Goal: Information Seeking & Learning: Check status

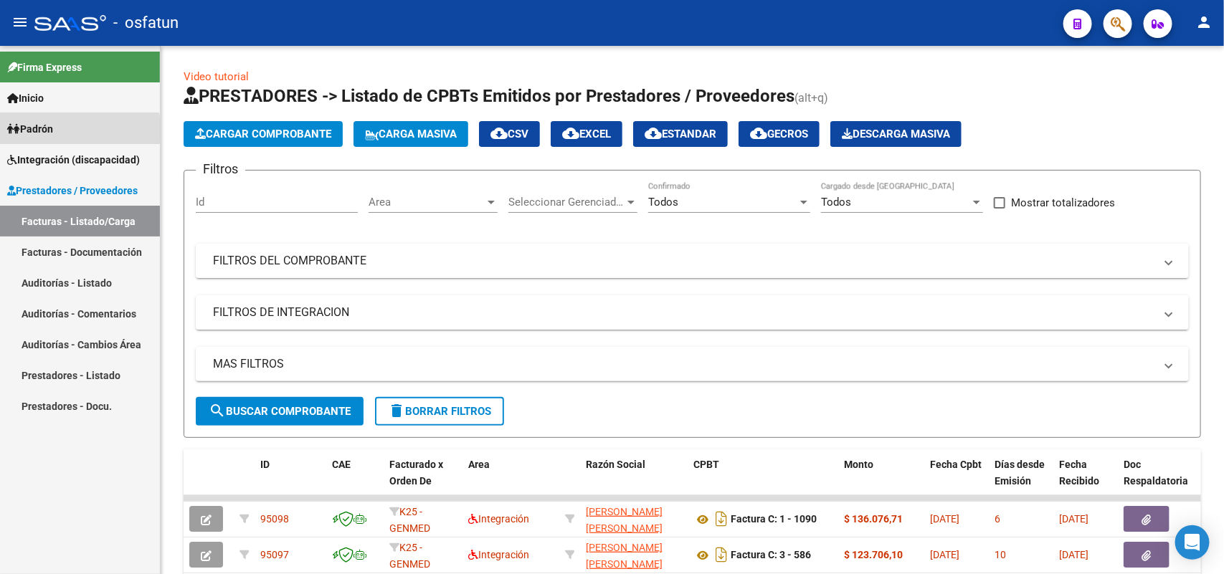
click at [39, 130] on span "Padrón" at bounding box center [30, 129] width 46 height 16
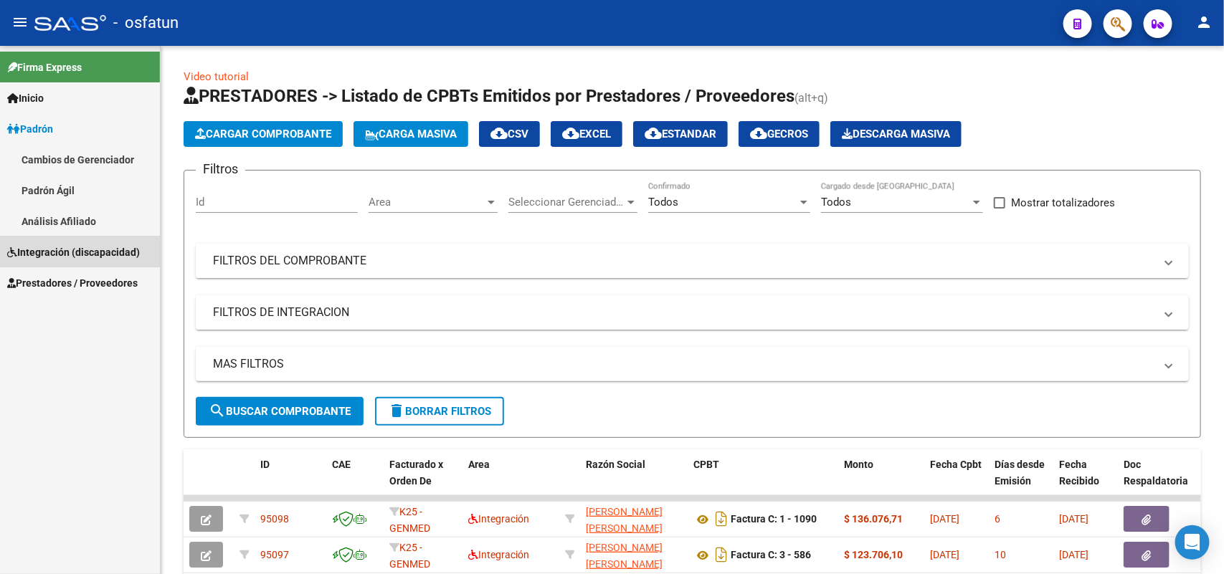
click at [52, 246] on span "Integración (discapacidad)" at bounding box center [73, 252] width 133 height 16
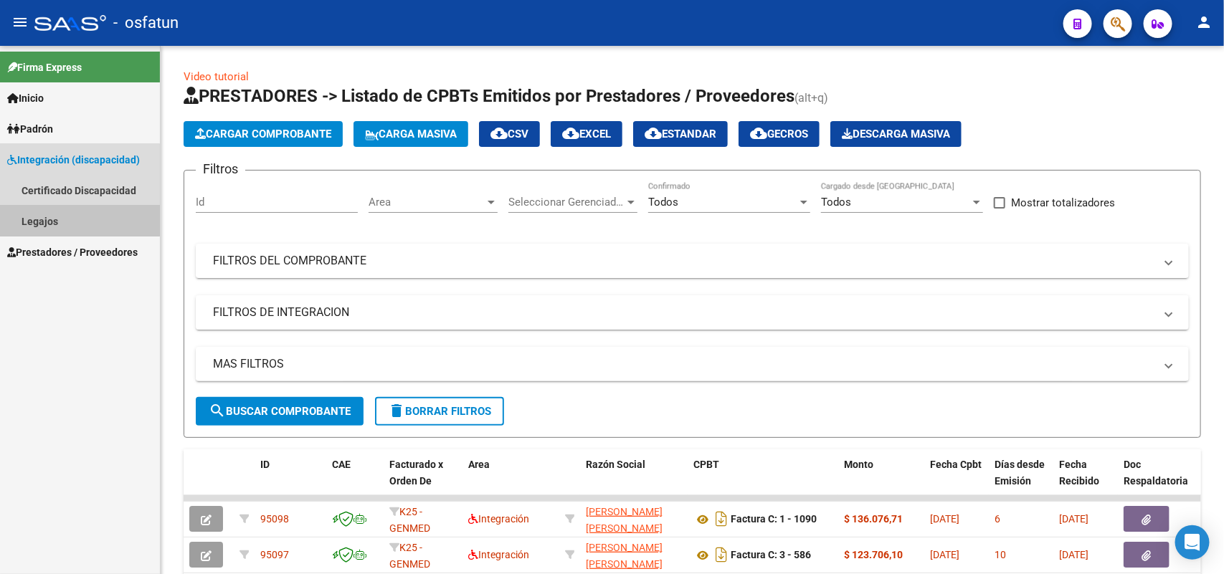
click at [45, 219] on link "Legajos" at bounding box center [80, 221] width 160 height 31
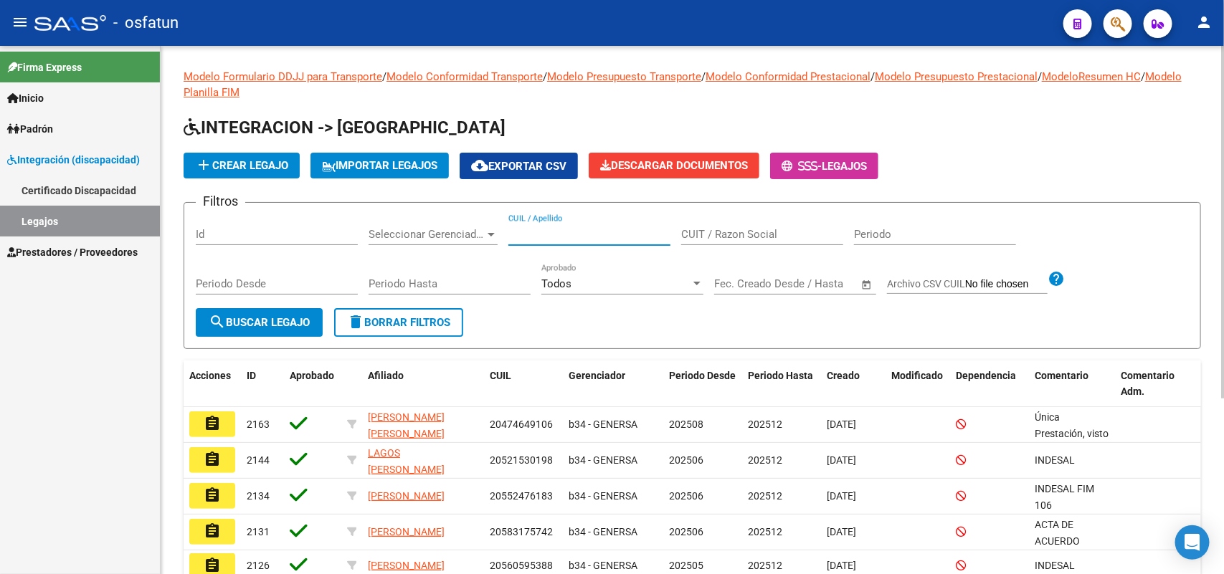
drag, startPoint x: 553, startPoint y: 227, endPoint x: 559, endPoint y: 210, distance: 17.7
click at [552, 228] on input "CUIL / Apellido" at bounding box center [589, 234] width 162 height 13
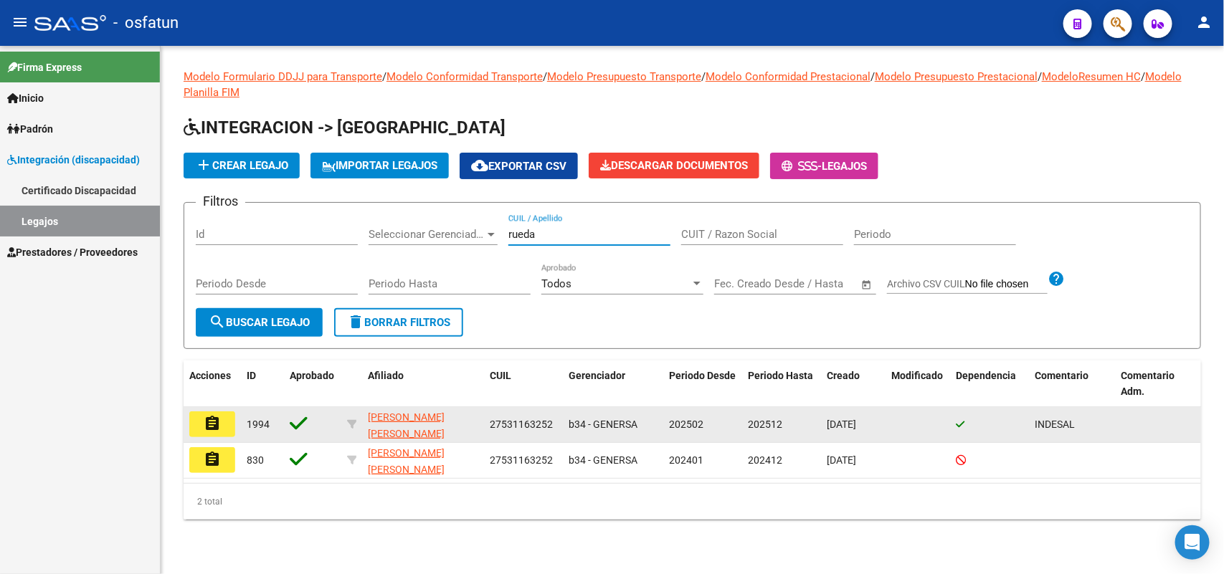
type input "rueda"
click at [211, 430] on button "assignment" at bounding box center [212, 425] width 46 height 26
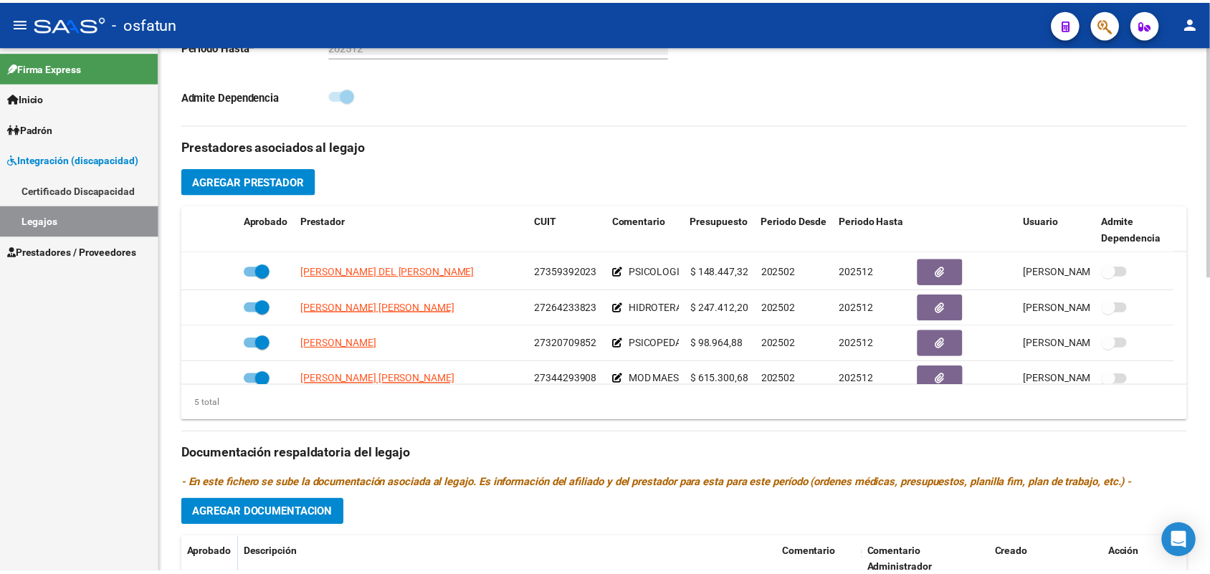
scroll to position [51, 0]
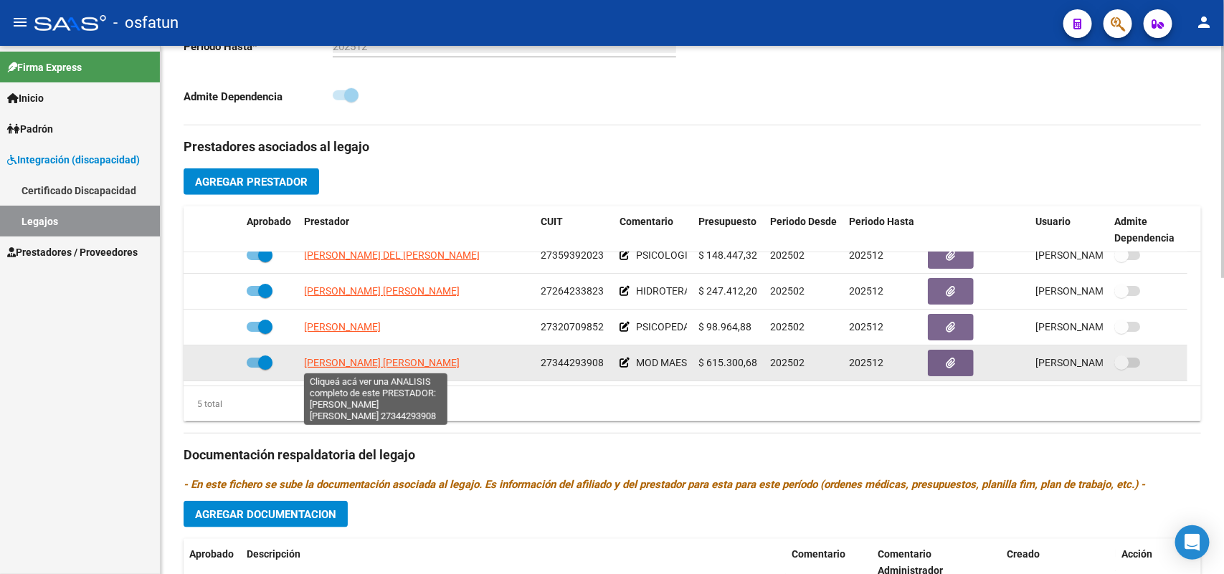
click at [381, 362] on span "[PERSON_NAME] [PERSON_NAME]" at bounding box center [382, 362] width 156 height 11
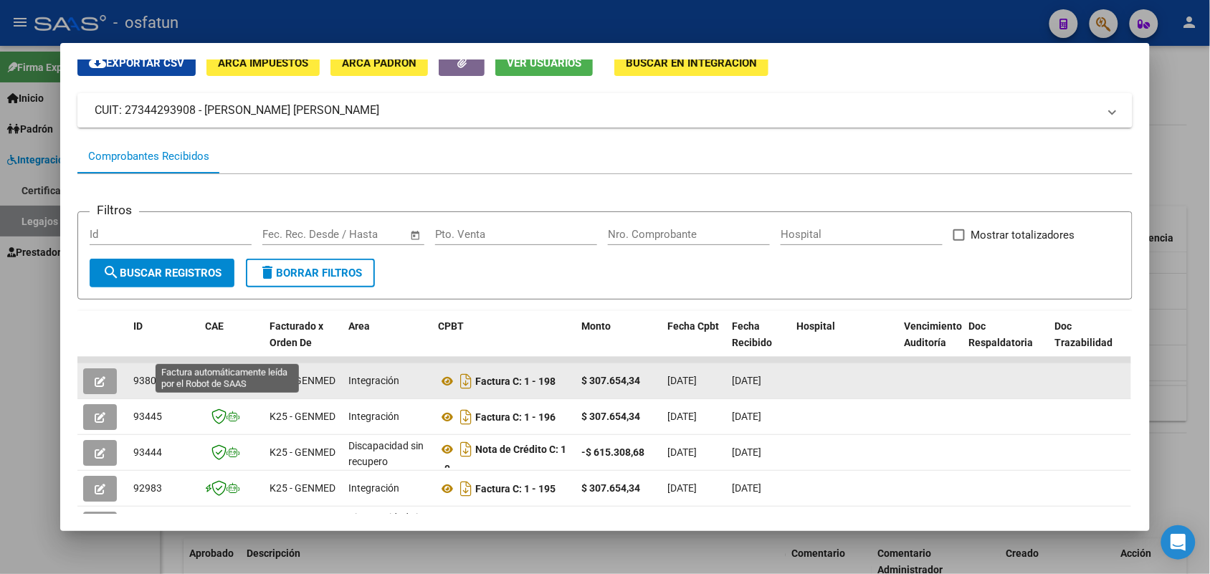
scroll to position [90, 0]
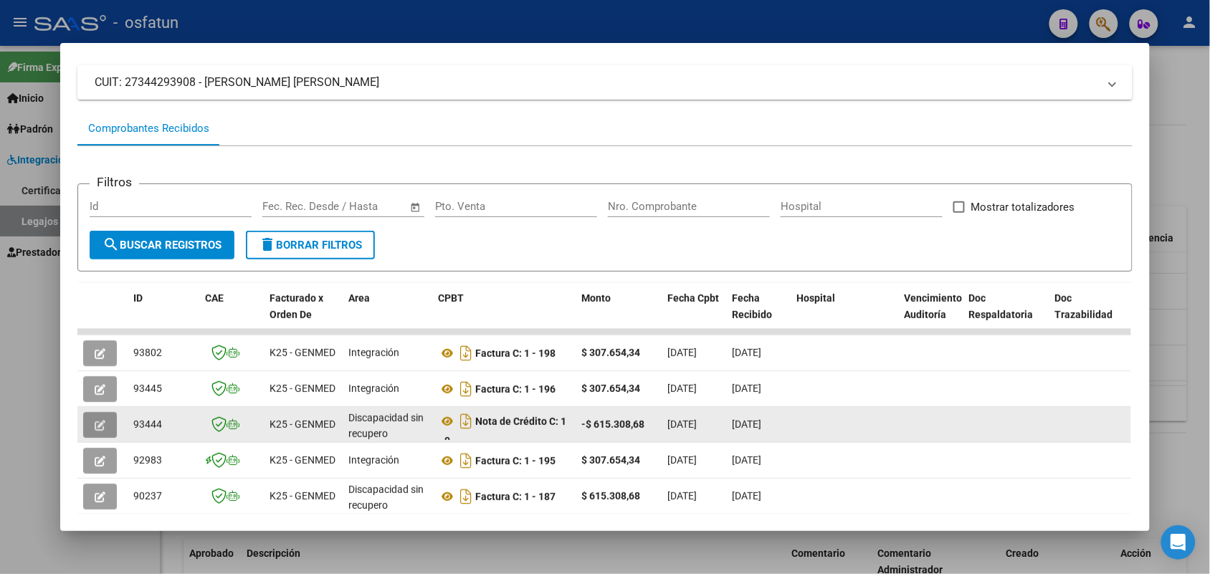
click at [87, 419] on button "button" at bounding box center [100, 425] width 34 height 26
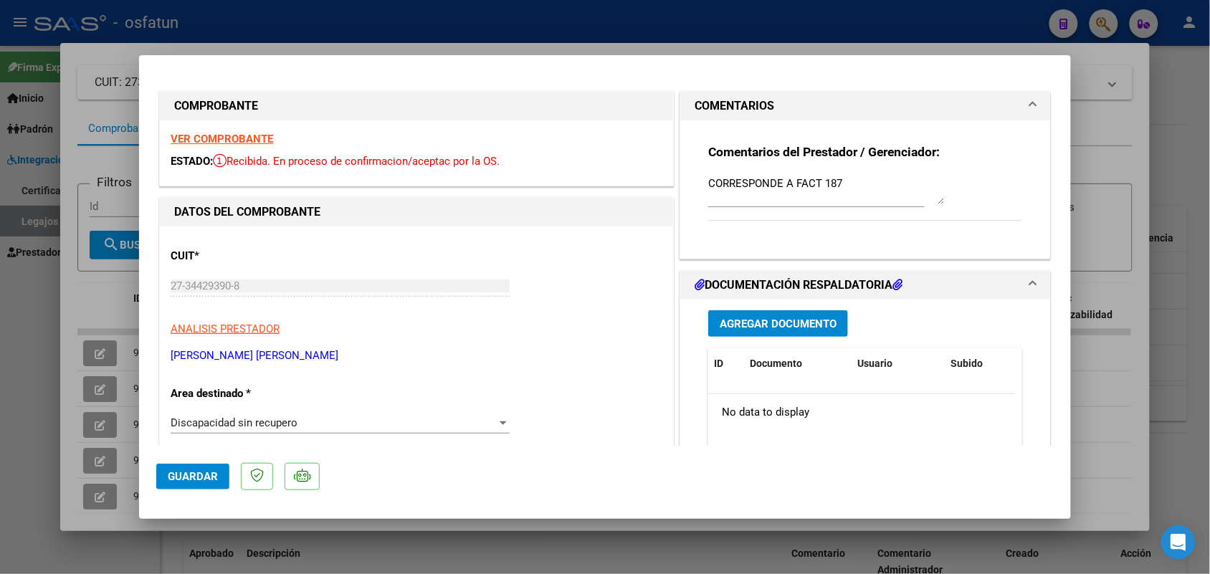
click at [1080, 22] on div at bounding box center [605, 287] width 1210 height 574
type input "$ 0,00"
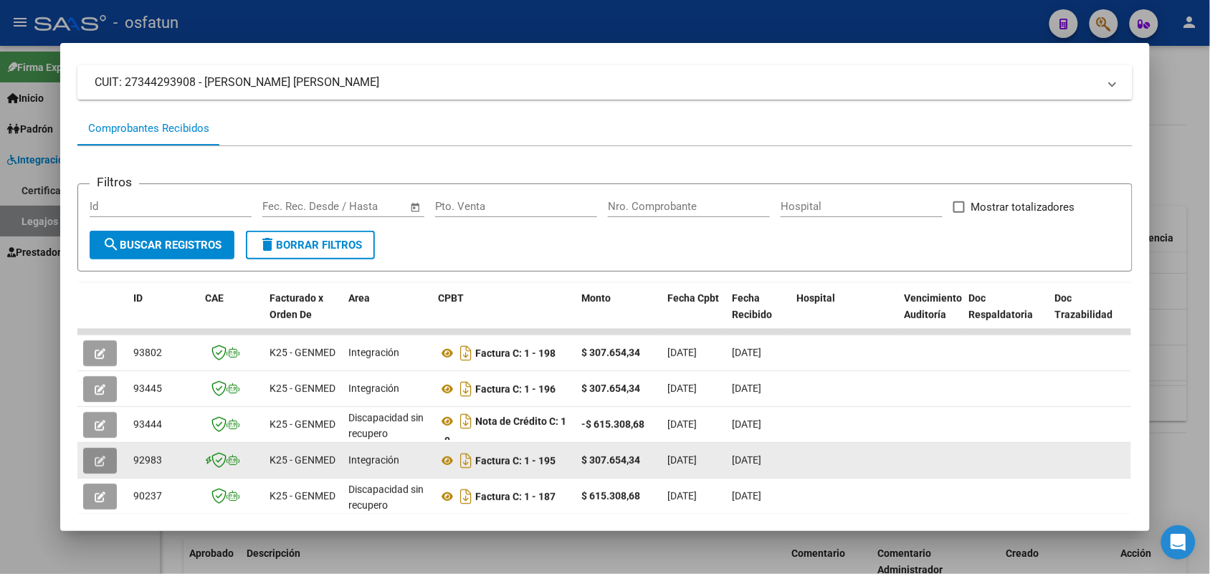
click at [95, 457] on icon "button" at bounding box center [100, 461] width 11 height 11
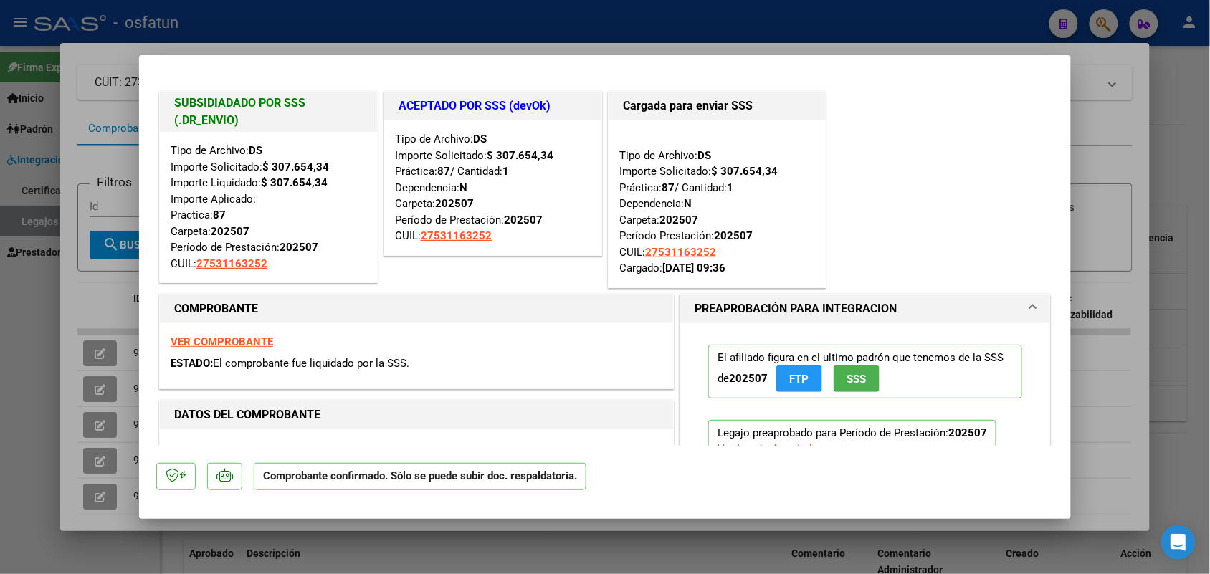
click at [108, 299] on div at bounding box center [605, 287] width 1210 height 574
type input "$ 0,00"
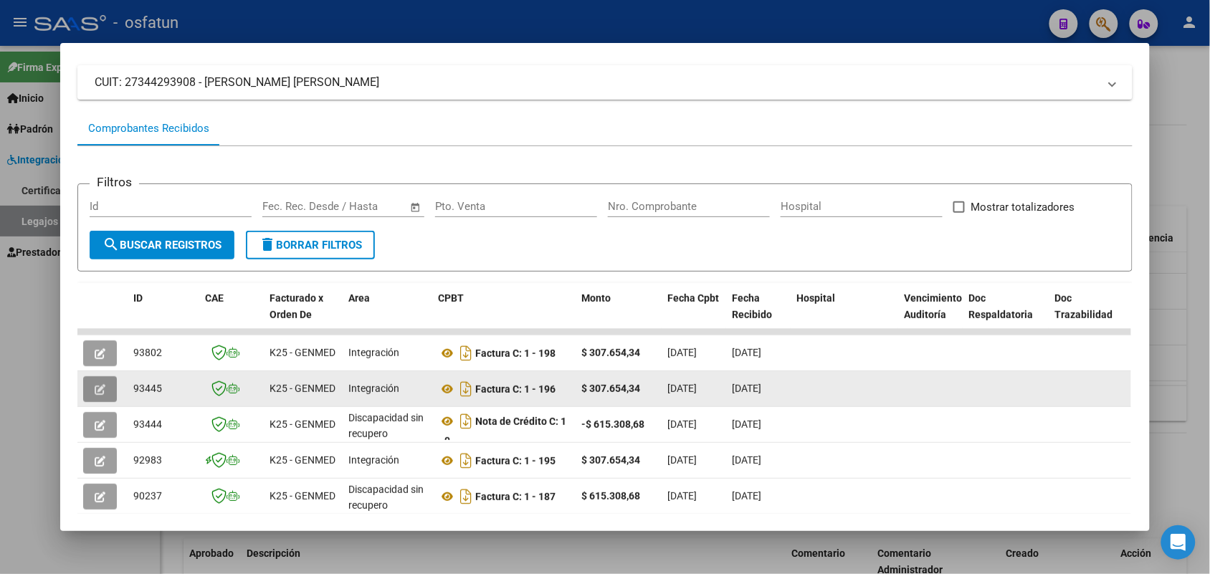
click at [98, 383] on span "button" at bounding box center [100, 389] width 11 height 13
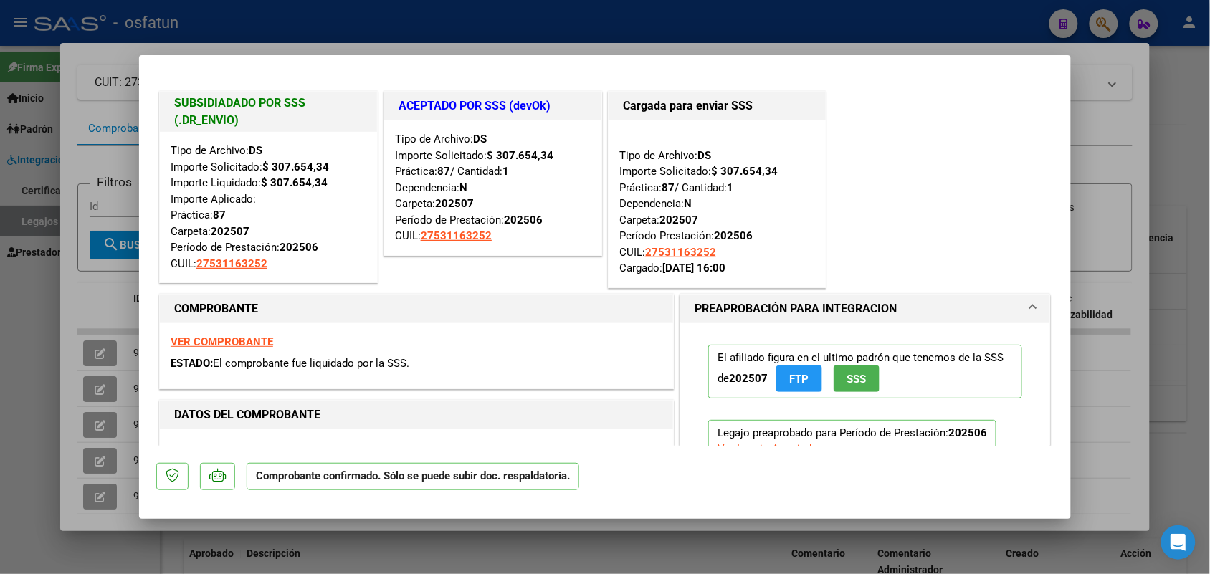
click at [70, 303] on div at bounding box center [605, 287] width 1210 height 574
type input "$ 0,00"
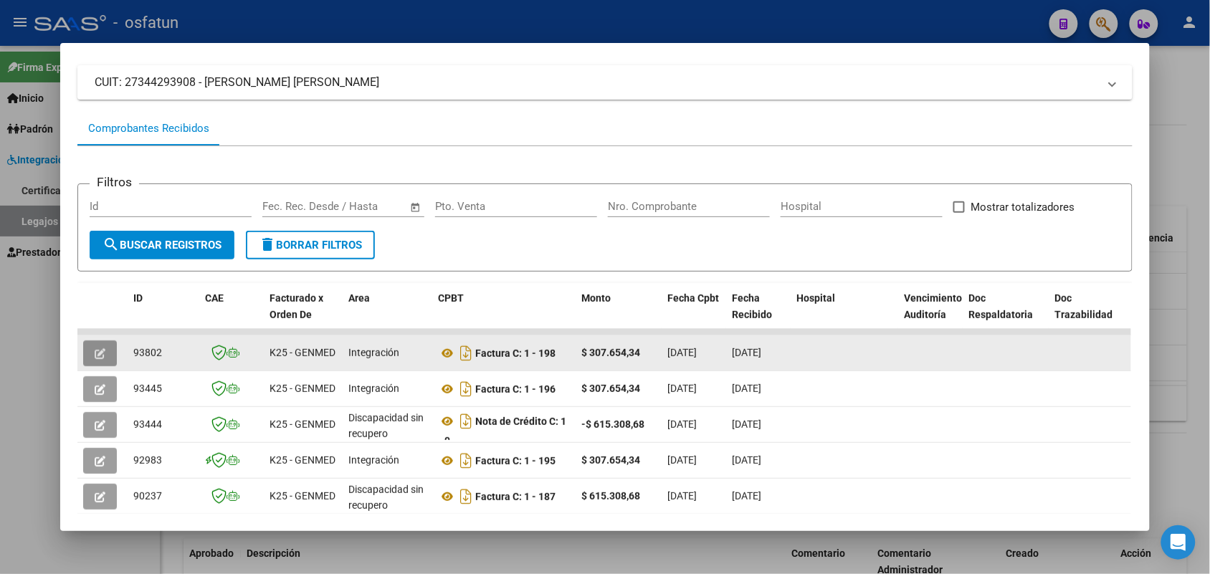
click at [98, 357] on icon "button" at bounding box center [100, 353] width 11 height 11
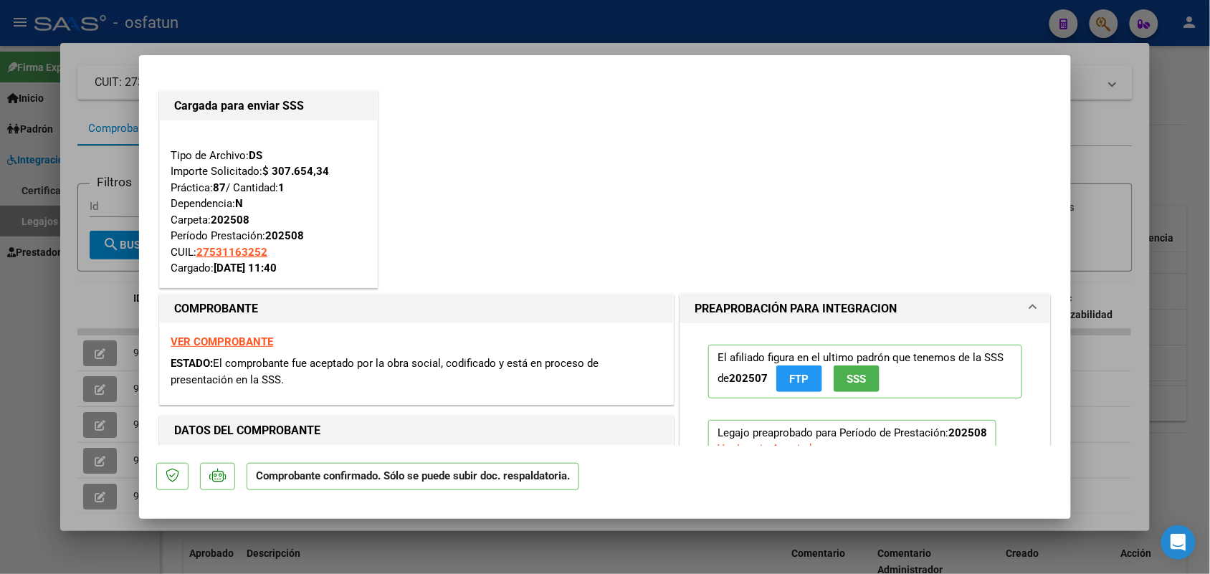
click at [692, 29] on div at bounding box center [605, 287] width 1210 height 574
type input "$ 0,00"
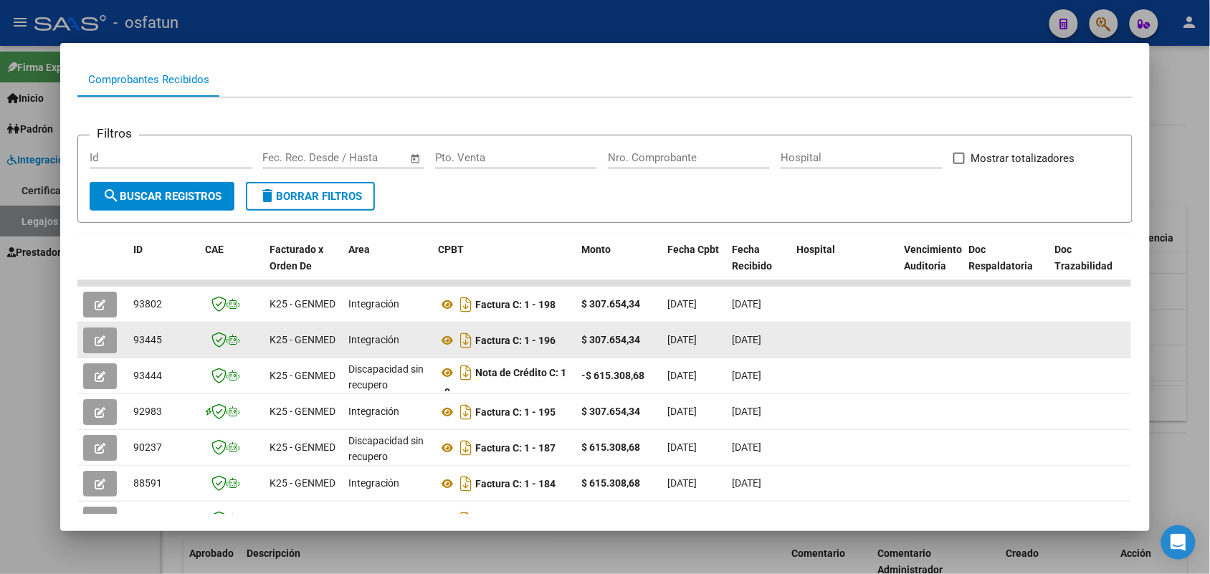
scroll to position [179, 0]
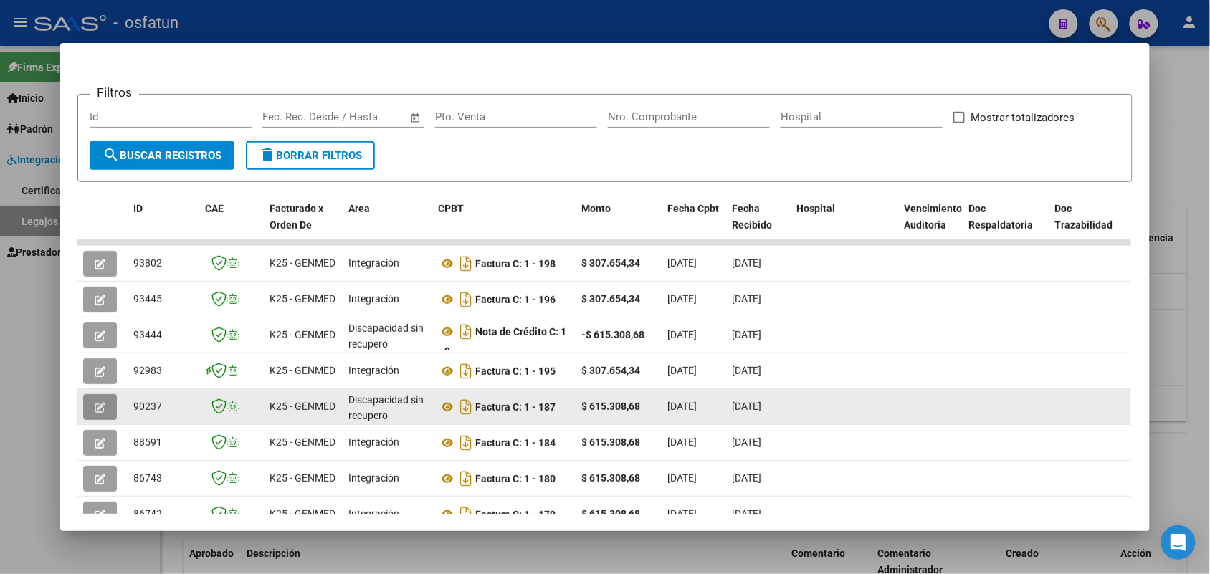
click at [97, 407] on icon "button" at bounding box center [100, 407] width 11 height 11
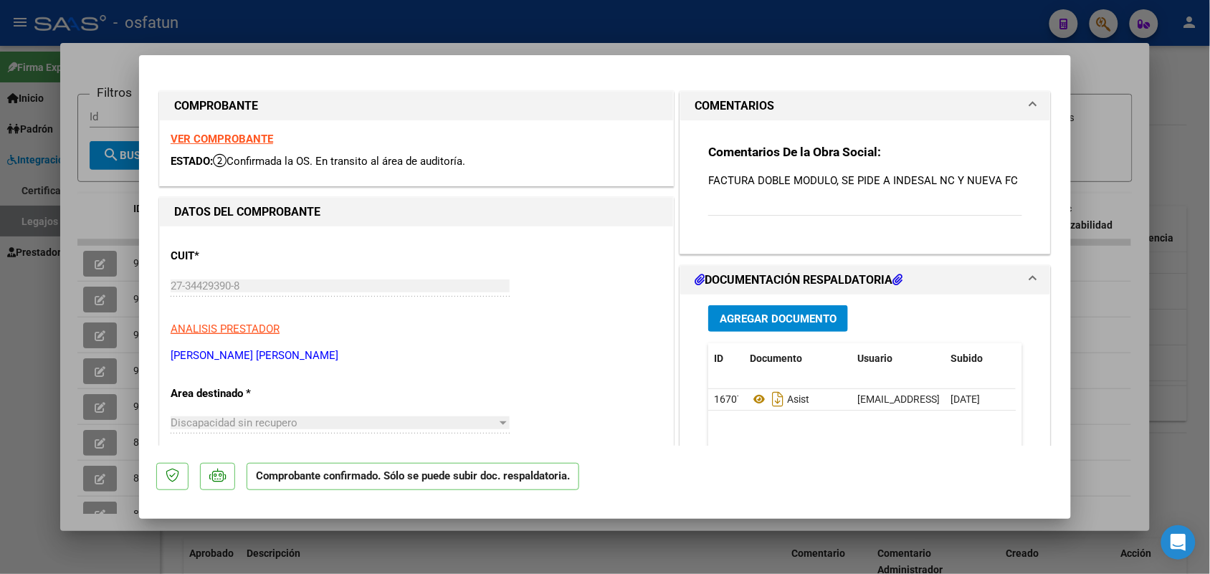
click at [1118, 61] on div at bounding box center [605, 287] width 1210 height 574
type input "$ 0,00"
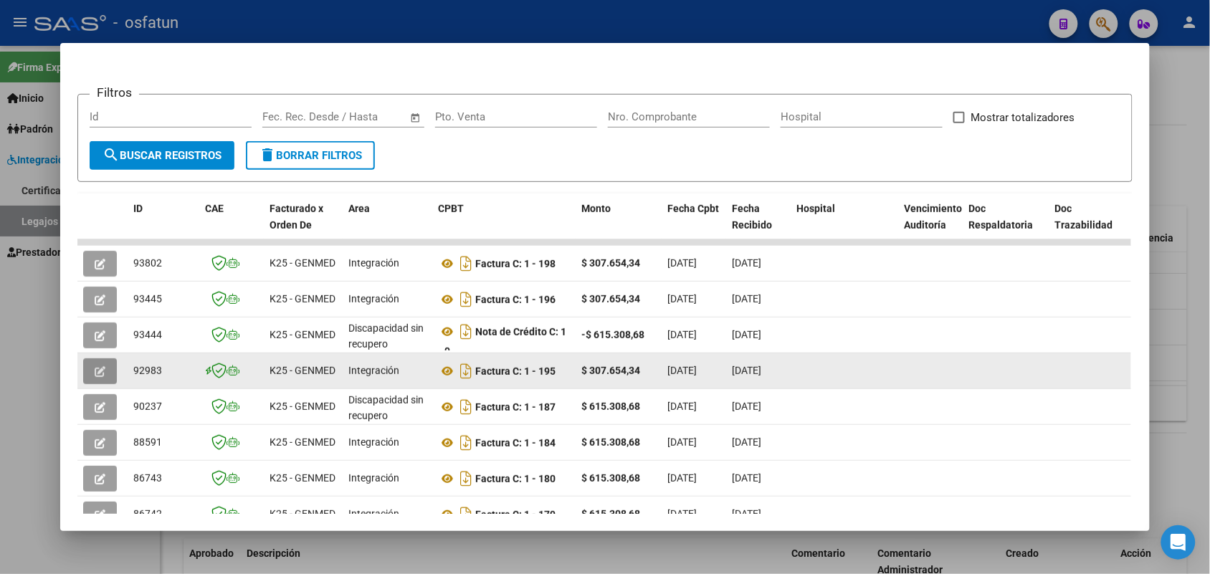
click at [95, 370] on icon "button" at bounding box center [100, 371] width 11 height 11
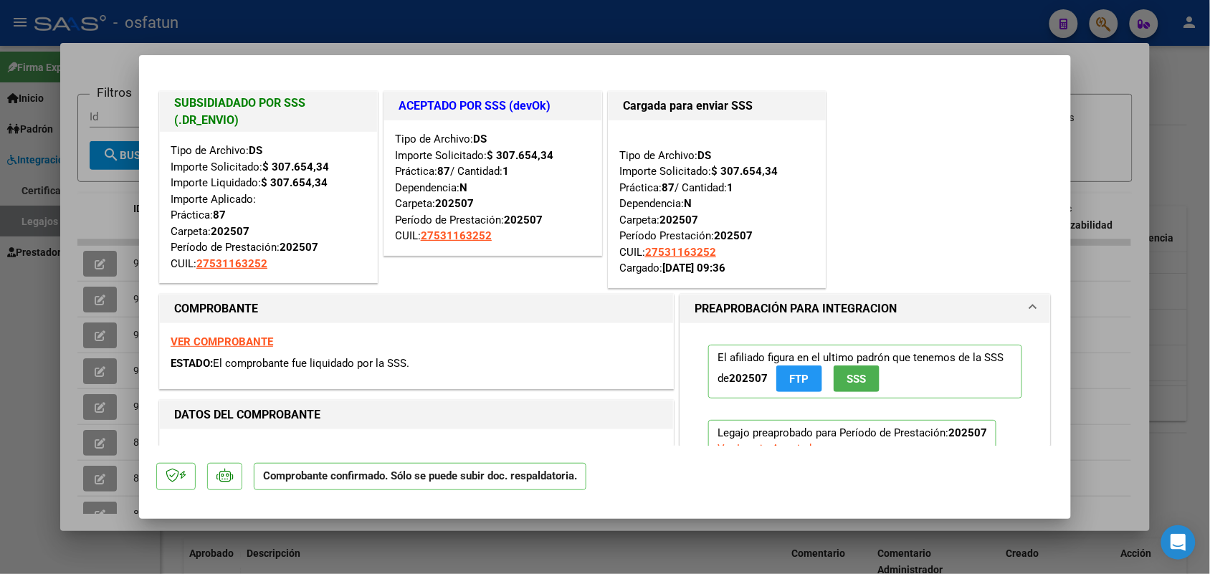
click at [1118, 59] on div at bounding box center [605, 287] width 1210 height 574
type input "$ 0,00"
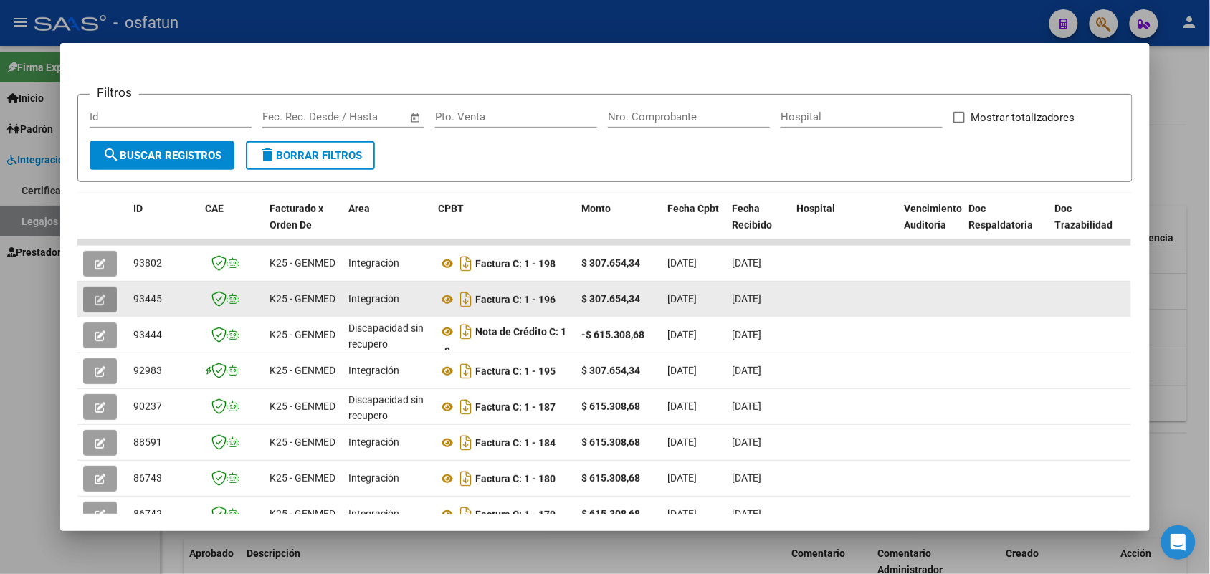
click at [95, 295] on icon "button" at bounding box center [100, 300] width 11 height 11
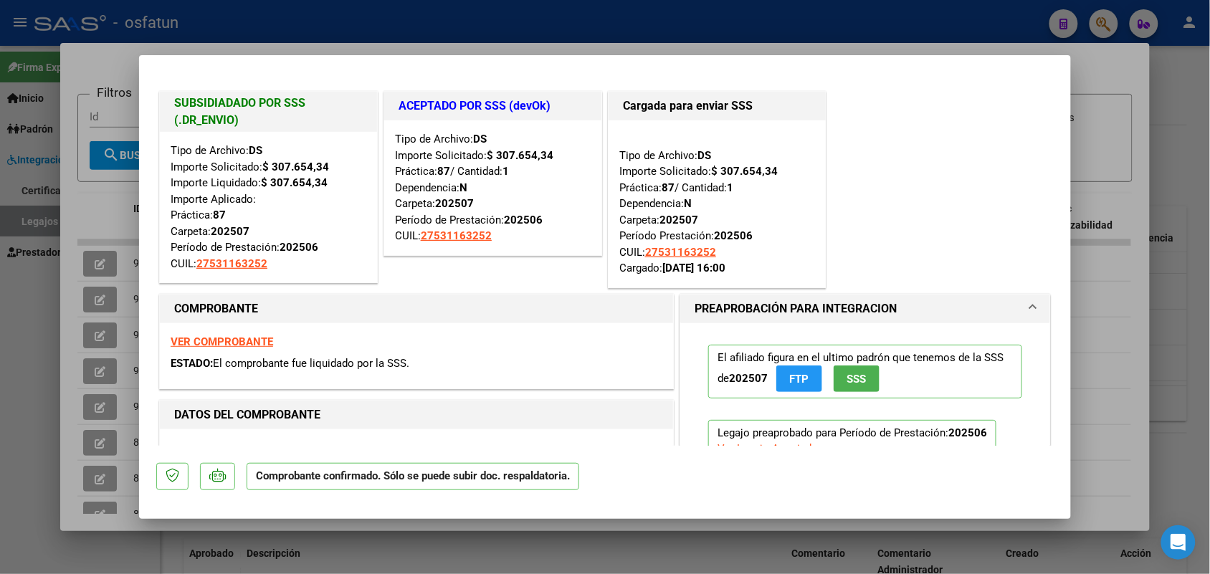
click at [1123, 61] on div at bounding box center [605, 287] width 1210 height 574
type input "$ 0,00"
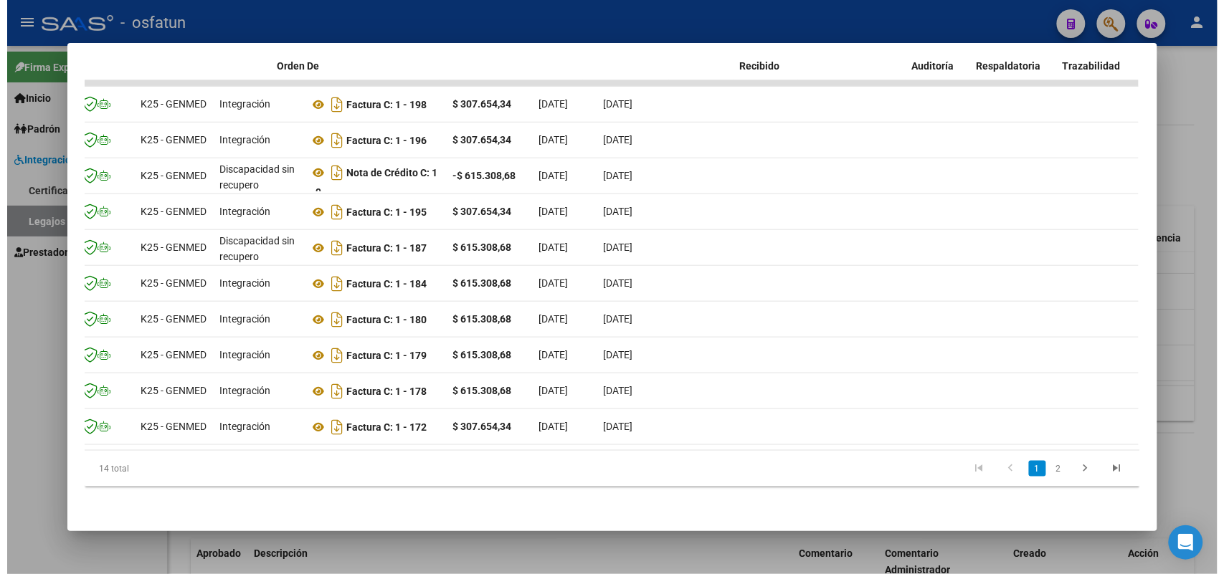
scroll to position [0, 0]
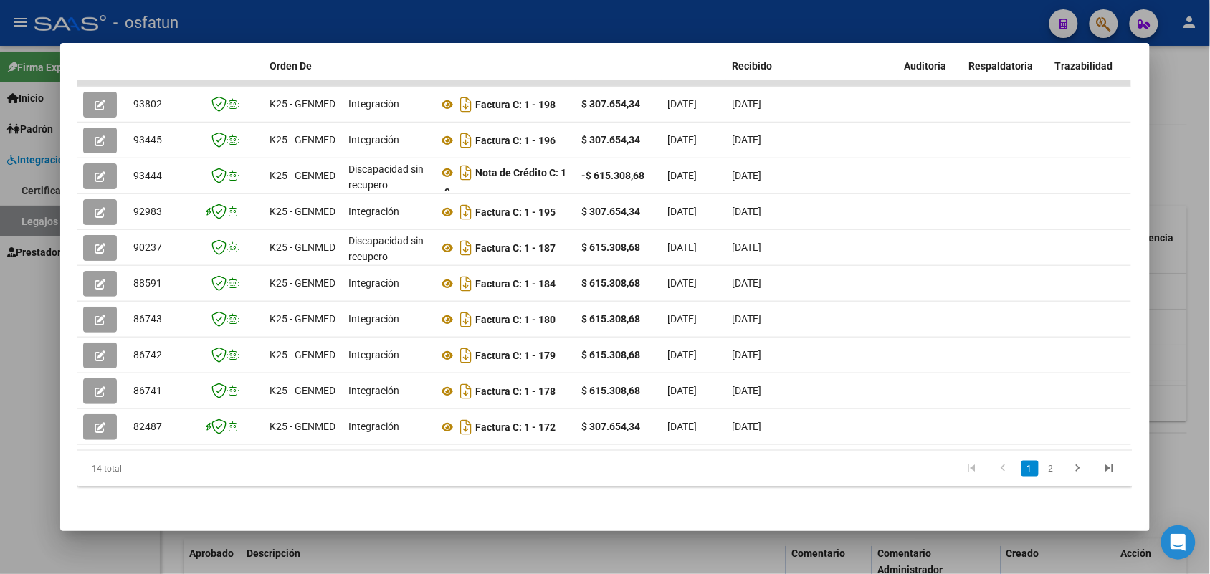
drag, startPoint x: 786, startPoint y: 450, endPoint x: 93, endPoint y: 448, distance: 693.3
click at [93, 448] on datatable-body "93802 K25 - GENMED Integración Factura C: 1 - 198 $ 307.654,34 [DATE] [DATE] - …" at bounding box center [604, 265] width 1054 height 370
click at [589, 8] on div at bounding box center [605, 287] width 1210 height 574
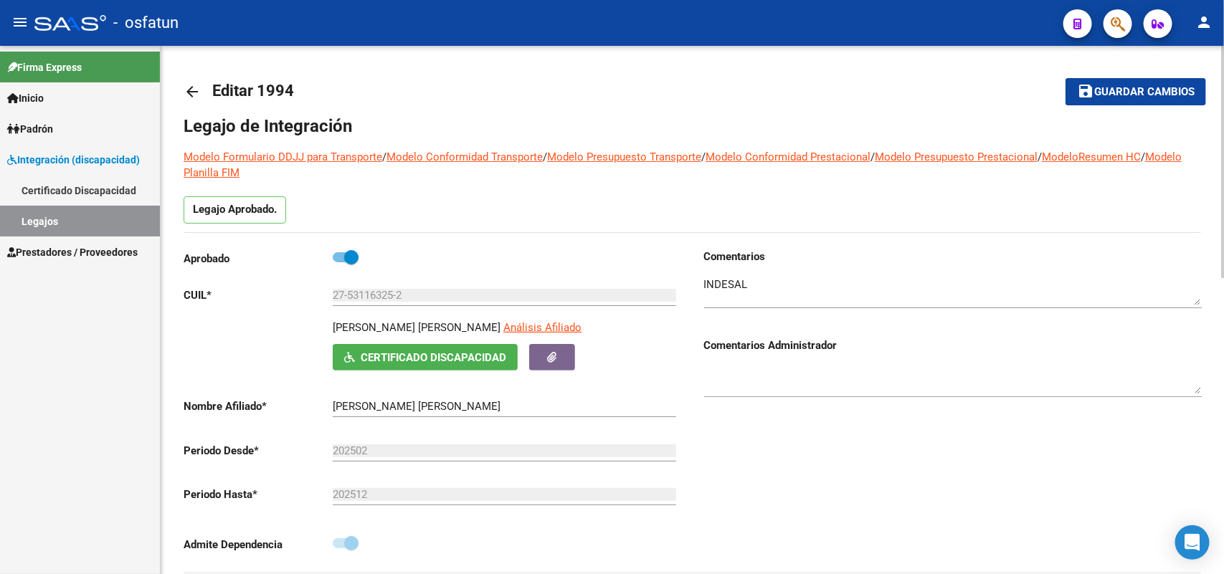
click at [194, 83] on mat-icon "arrow_back" at bounding box center [192, 91] width 17 height 17
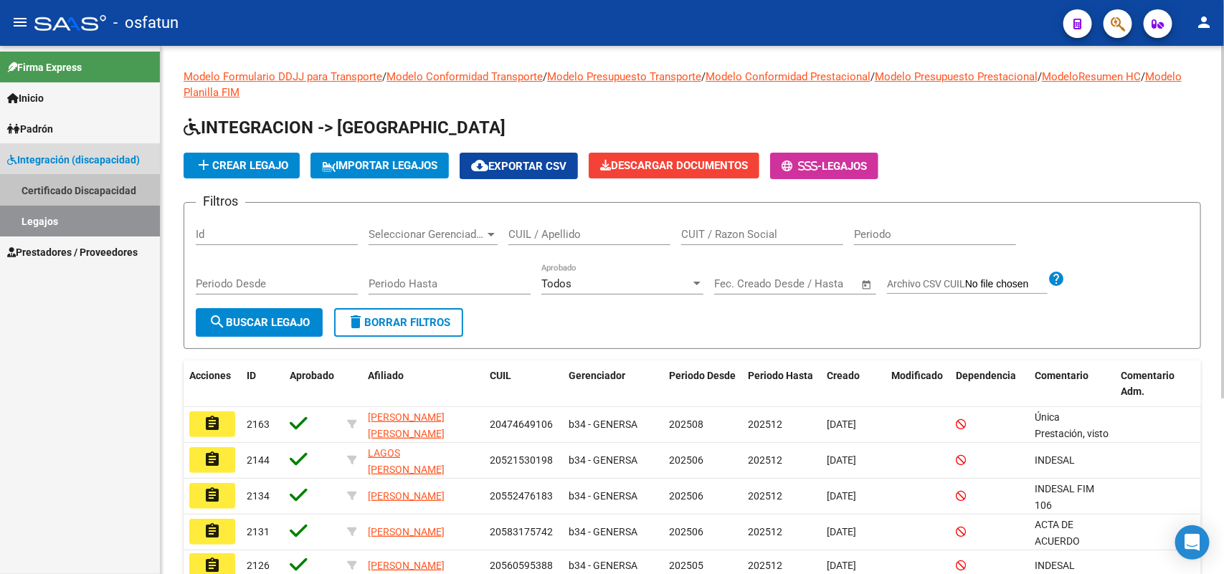
click at [60, 181] on link "Certificado Discapacidad" at bounding box center [80, 190] width 160 height 31
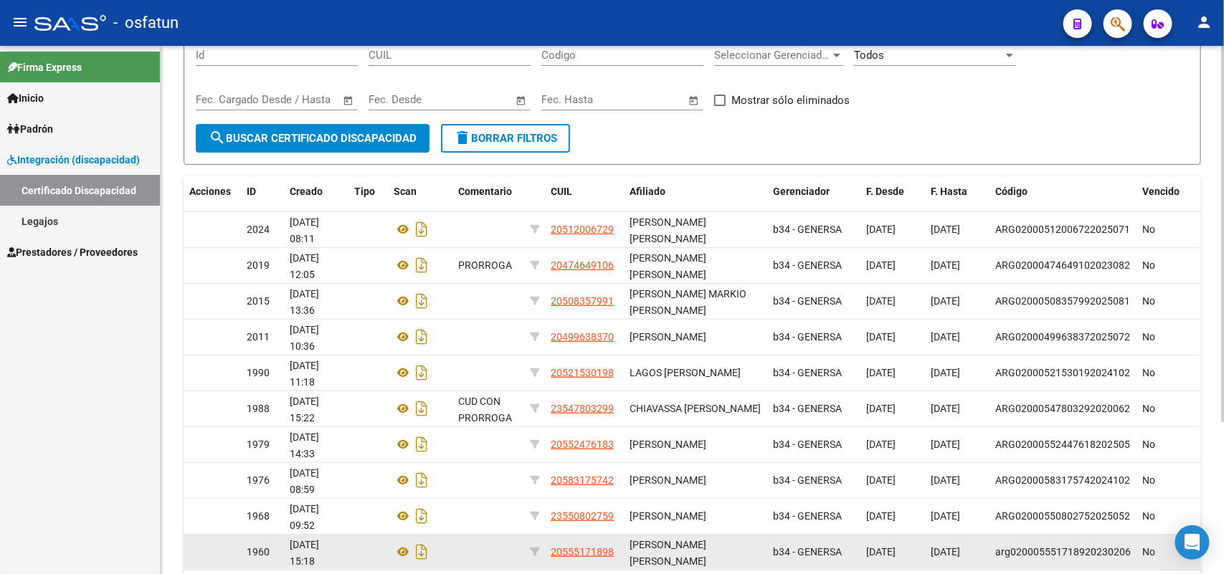
scroll to position [90, 0]
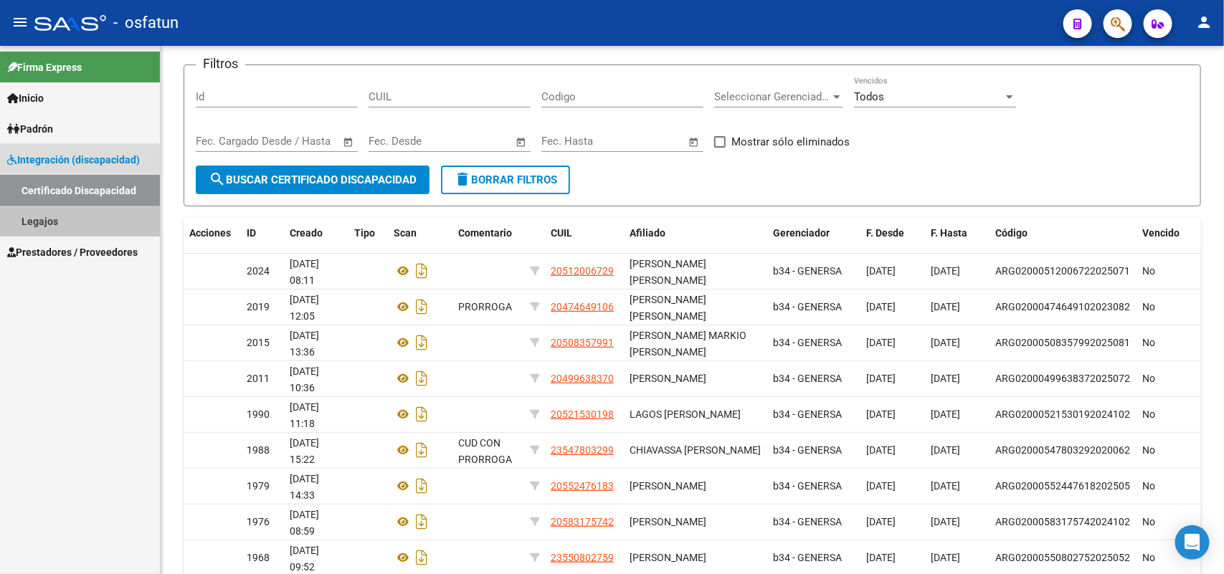
drag, startPoint x: 34, startPoint y: 219, endPoint x: 95, endPoint y: 230, distance: 61.3
click at [36, 219] on link "Legajos" at bounding box center [80, 221] width 160 height 31
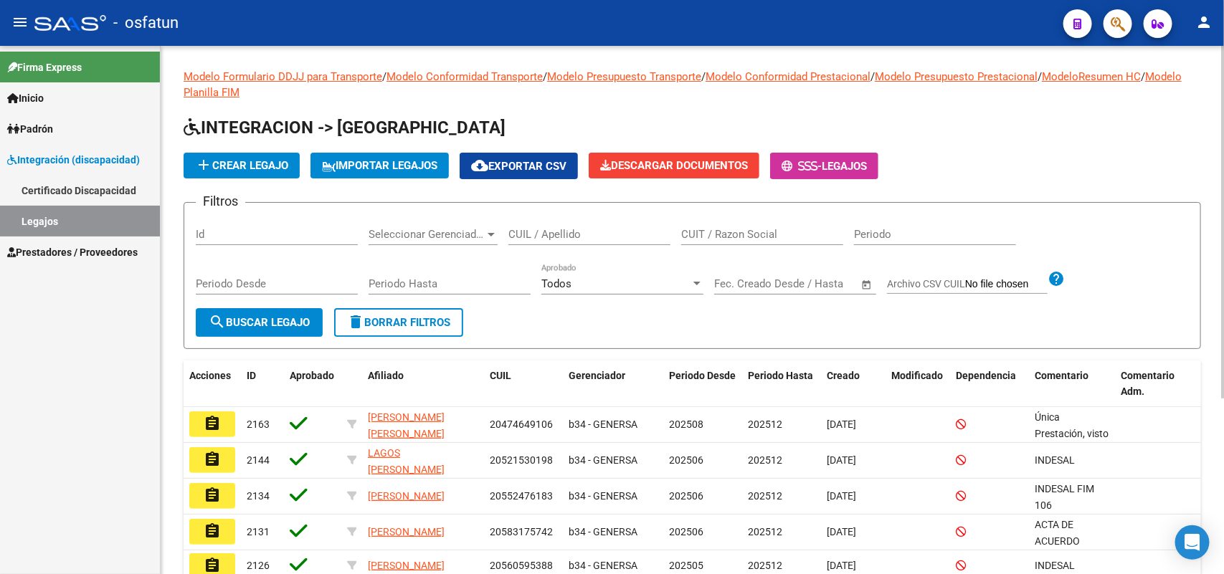
click at [559, 224] on div "CUIL / Apellido" at bounding box center [589, 229] width 162 height 31
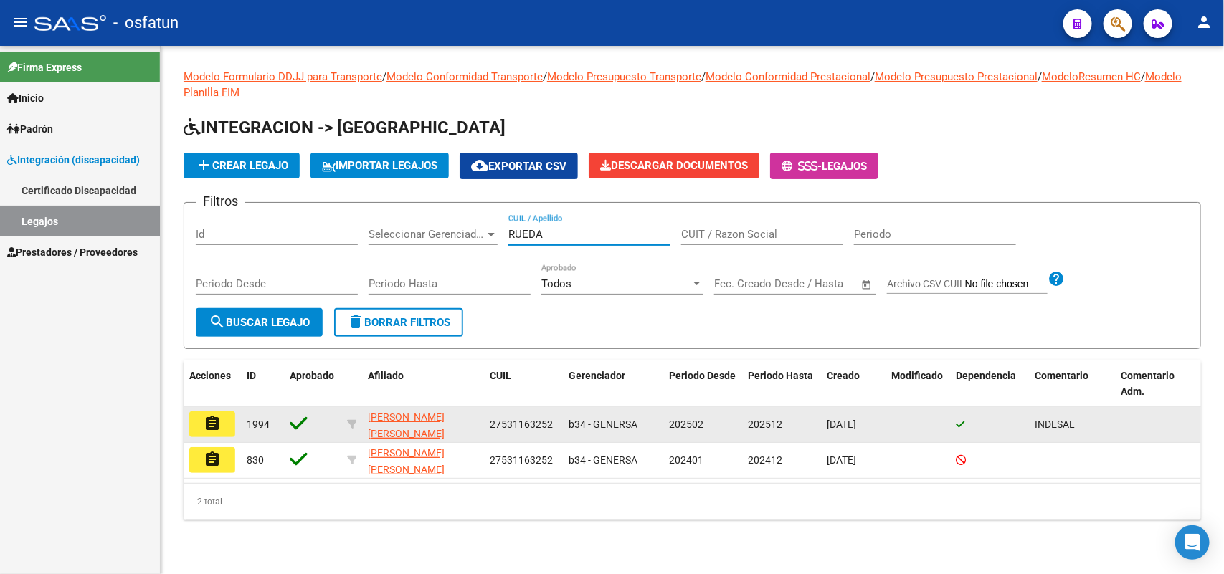
type input "RUEDA"
click at [217, 422] on mat-icon "assignment" at bounding box center [212, 423] width 17 height 17
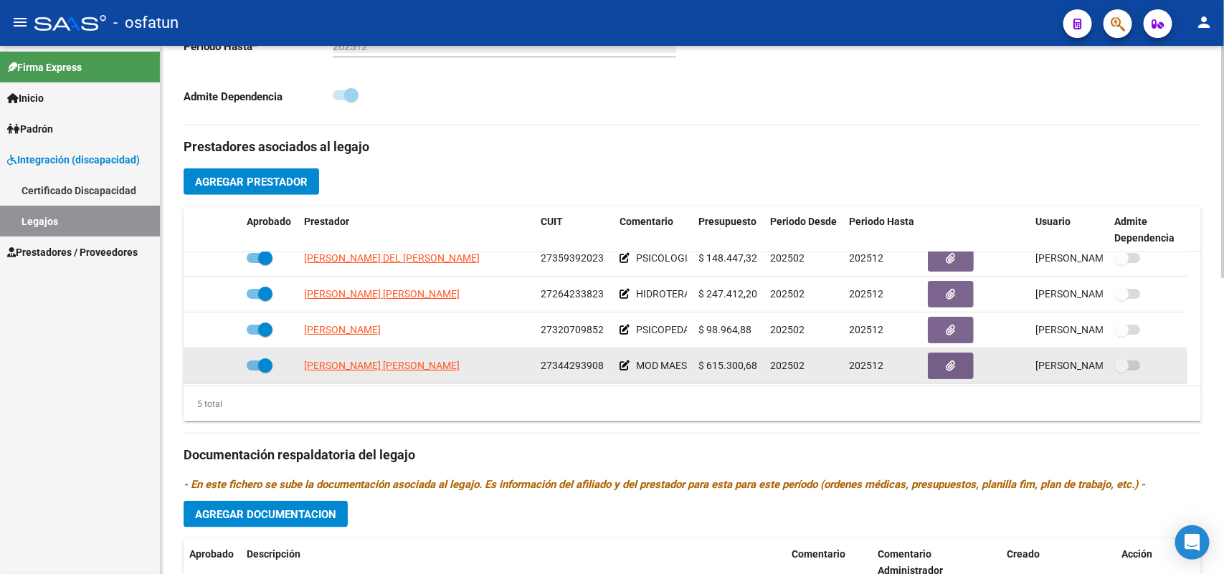
scroll to position [51, 0]
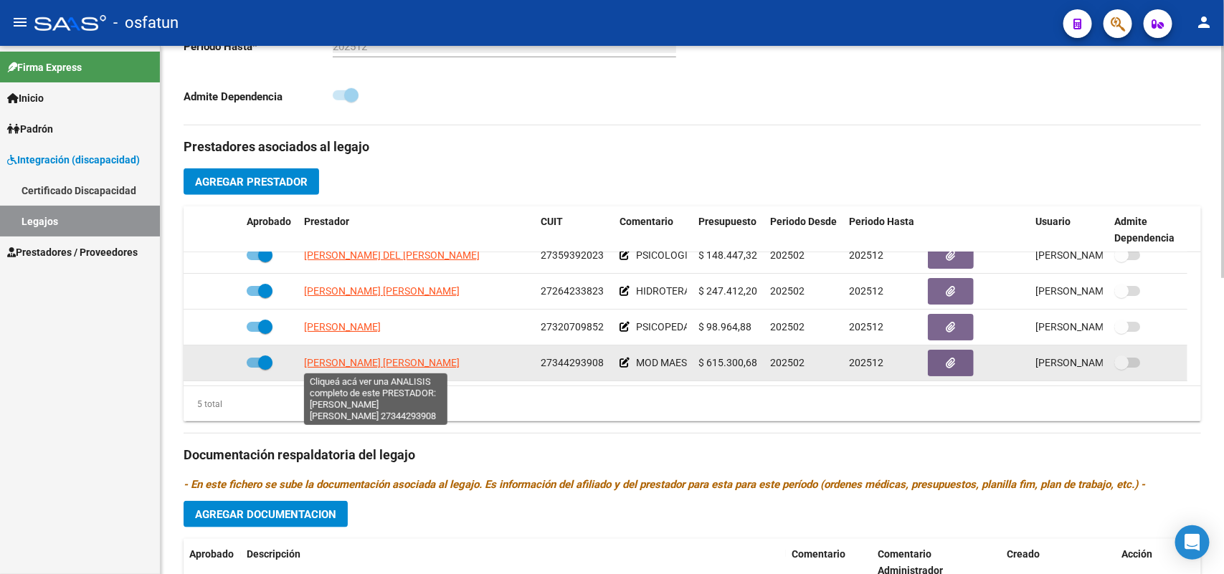
click at [413, 359] on span "[PERSON_NAME] [PERSON_NAME]" at bounding box center [382, 362] width 156 height 11
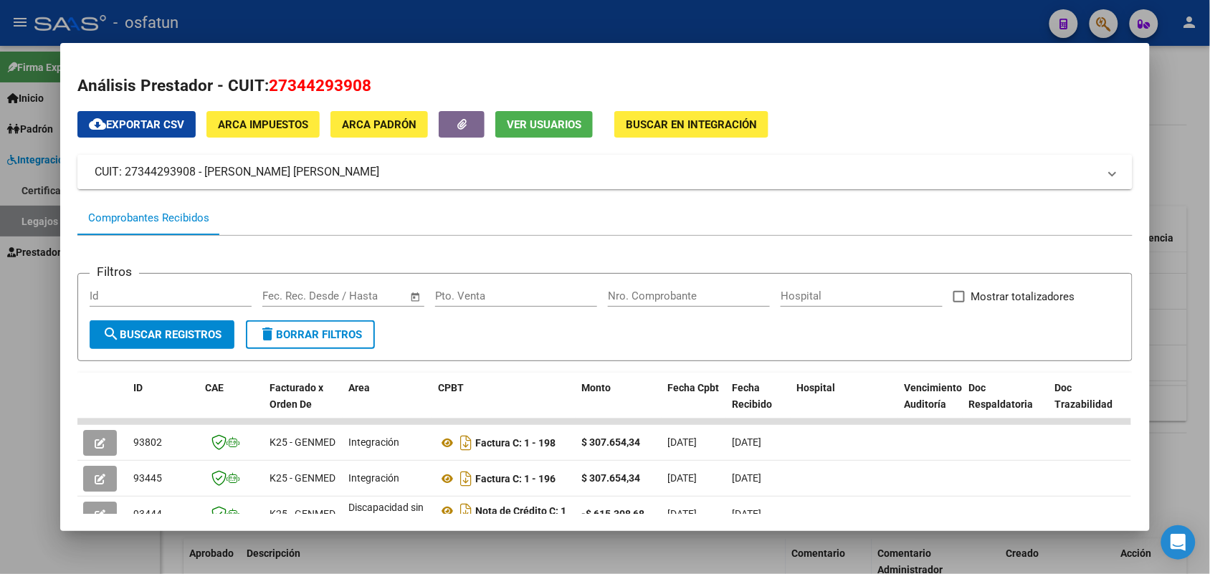
drag, startPoint x: 81, startPoint y: 165, endPoint x: 380, endPoint y: 169, distance: 299.0
click at [380, 169] on mat-expansion-panel-header "CUIT: 27344293908 - [PERSON_NAME] [PERSON_NAME]" at bounding box center [604, 172] width 1055 height 34
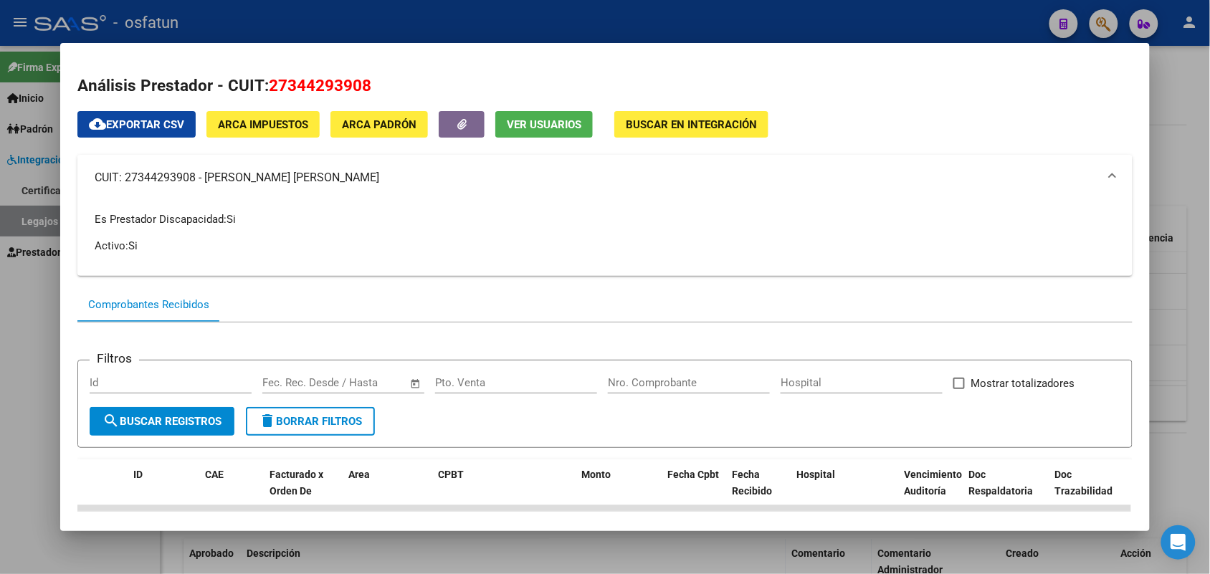
copy mat-panel-title "CUIT: 27344293908 - [PERSON_NAME] [PERSON_NAME]"
click at [572, 22] on div at bounding box center [605, 287] width 1210 height 574
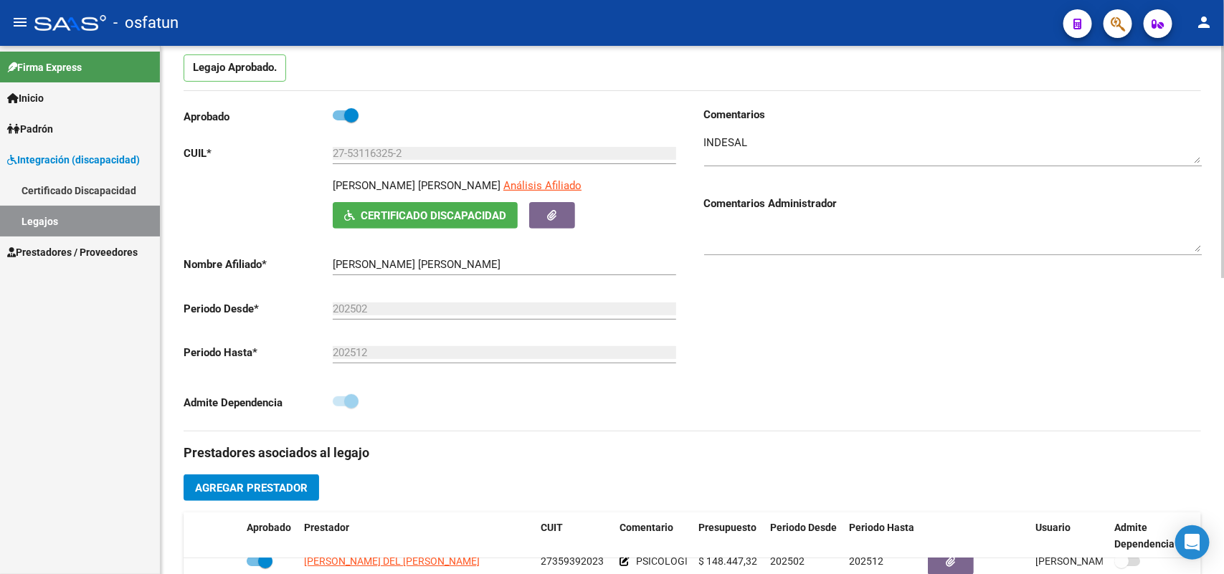
scroll to position [0, 0]
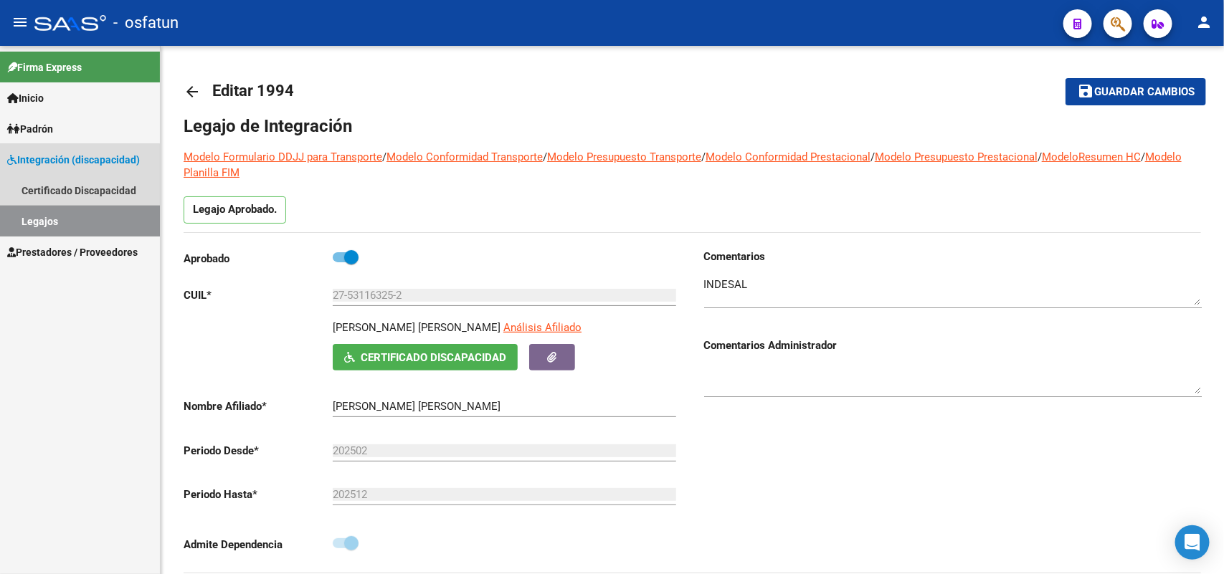
click at [36, 219] on link "Legajos" at bounding box center [80, 221] width 160 height 31
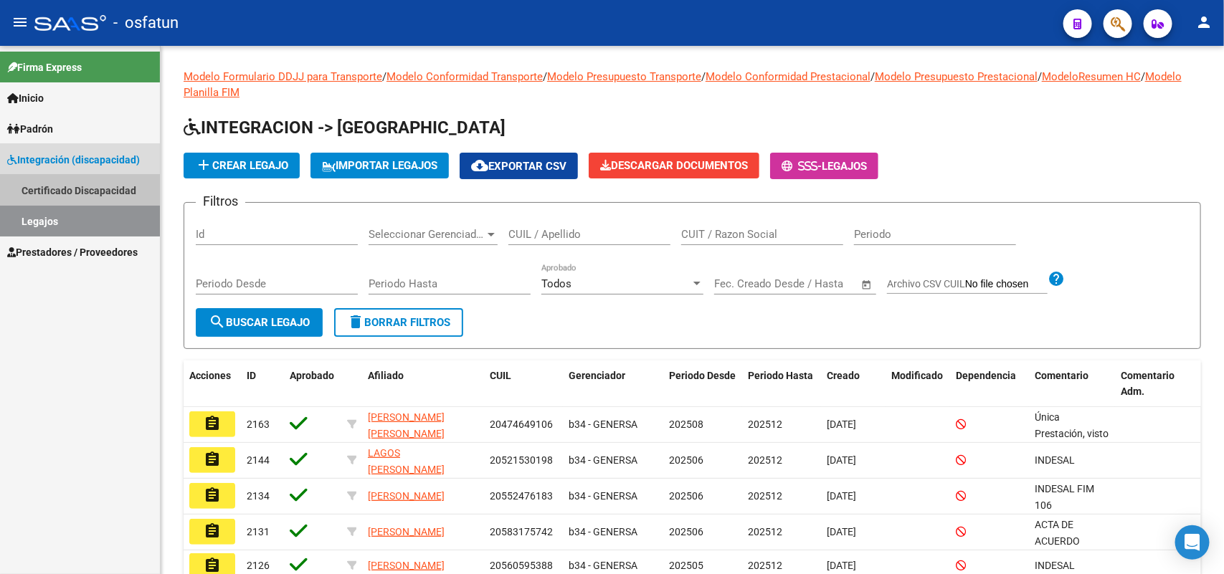
click at [48, 184] on link "Certificado Discapacidad" at bounding box center [80, 190] width 160 height 31
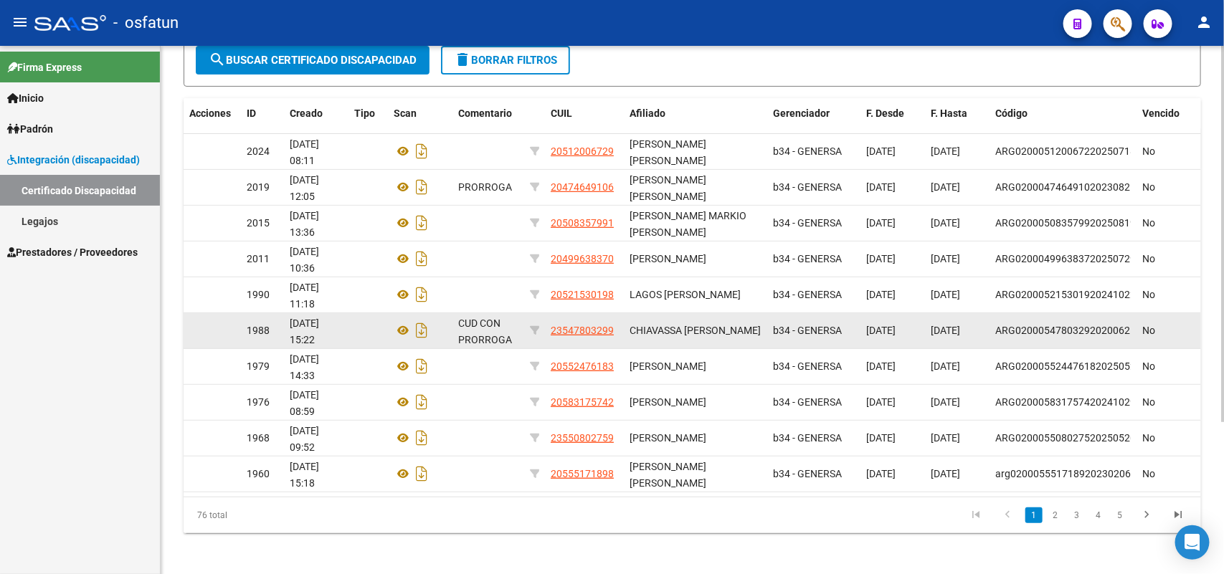
scroll to position [212, 0]
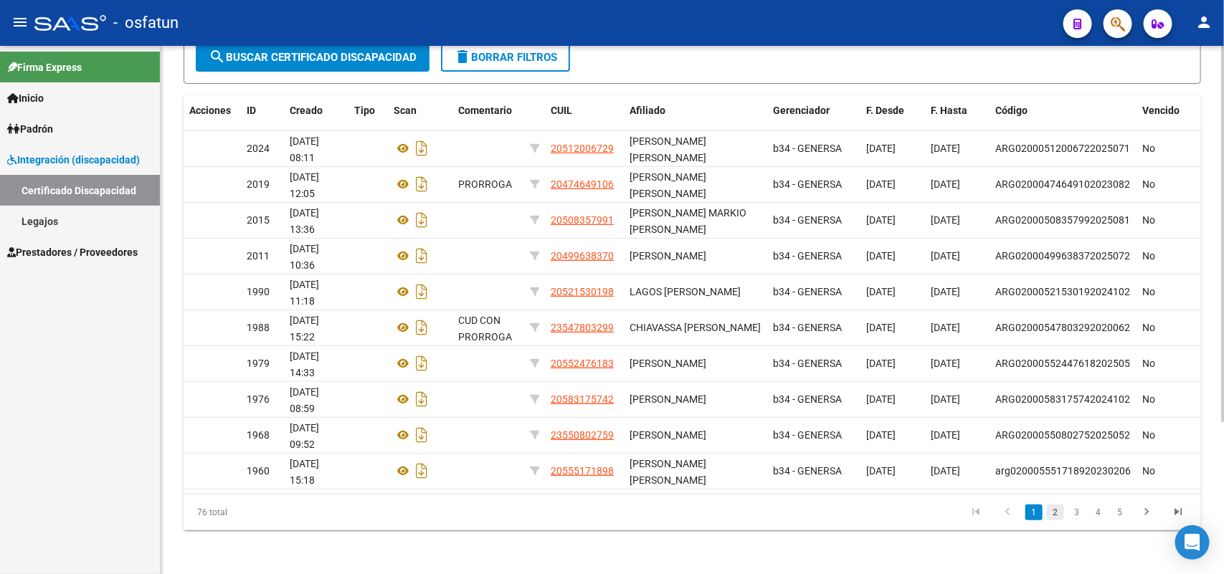
click at [1055, 506] on link "2" at bounding box center [1055, 513] width 17 height 16
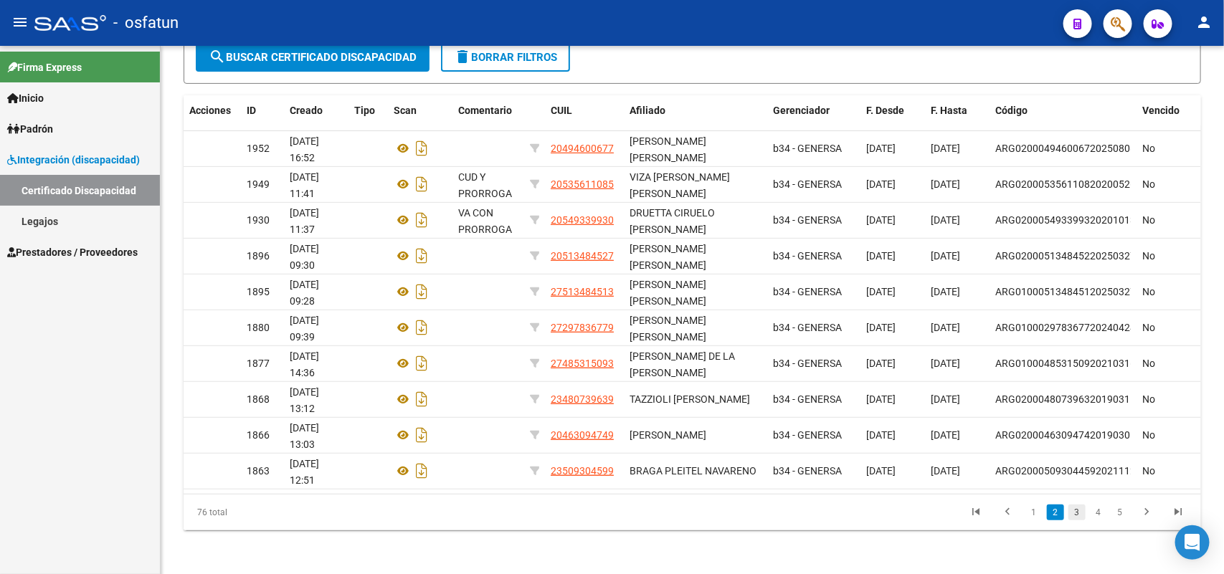
click at [1074, 513] on link "3" at bounding box center [1076, 513] width 17 height 16
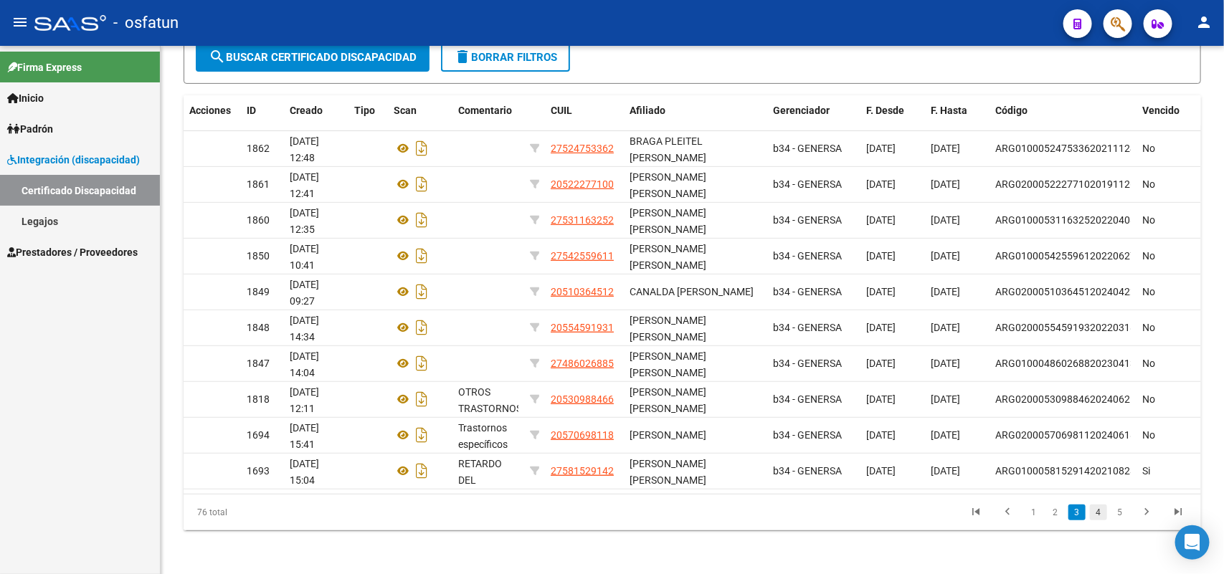
click at [1101, 509] on link "4" at bounding box center [1098, 513] width 17 height 16
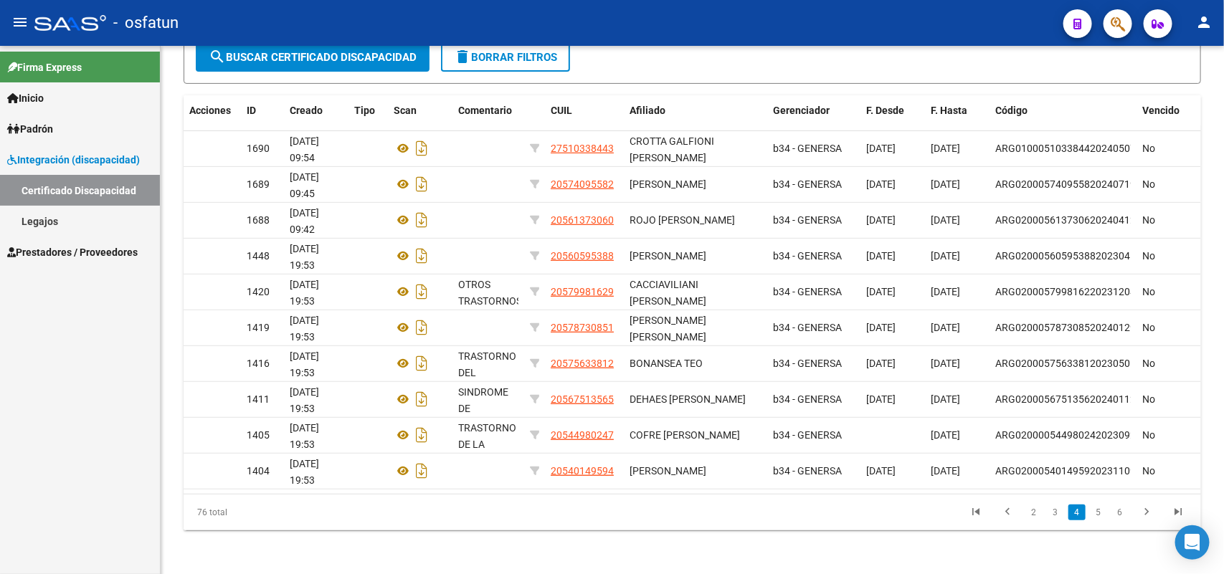
click at [1101, 509] on link "5" at bounding box center [1098, 513] width 17 height 16
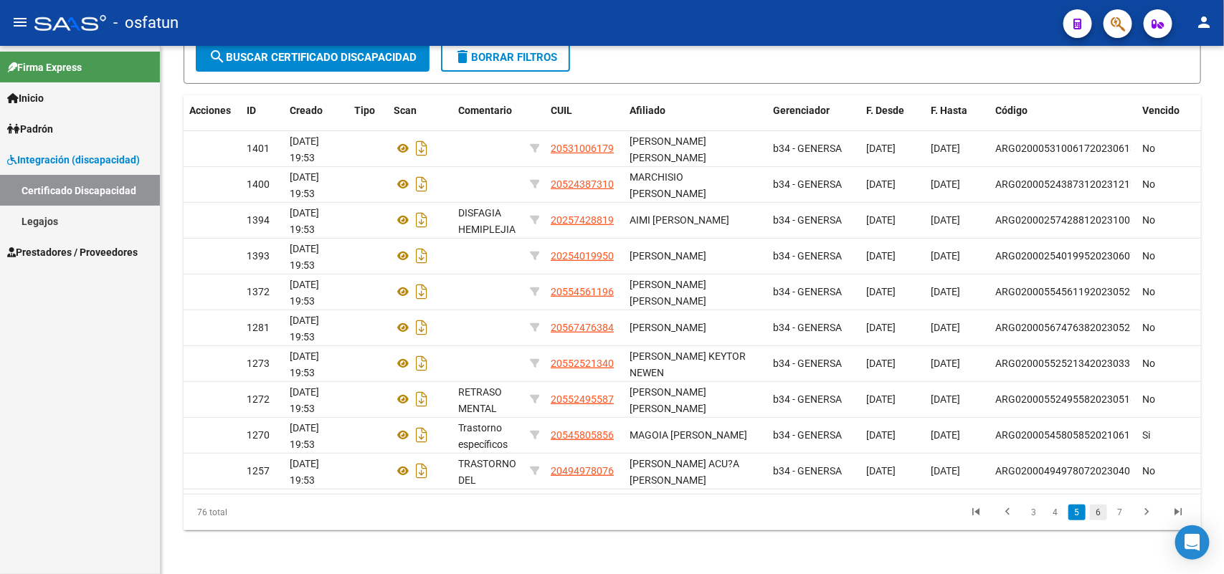
click at [1097, 511] on link "6" at bounding box center [1098, 513] width 17 height 16
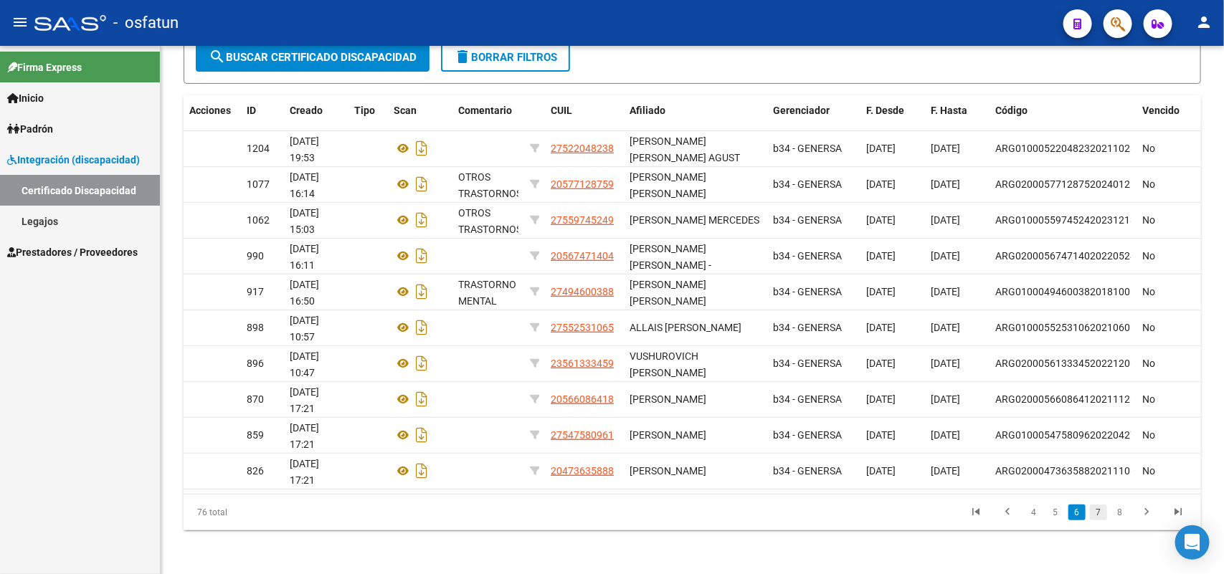
click at [1101, 509] on link "7" at bounding box center [1098, 513] width 17 height 16
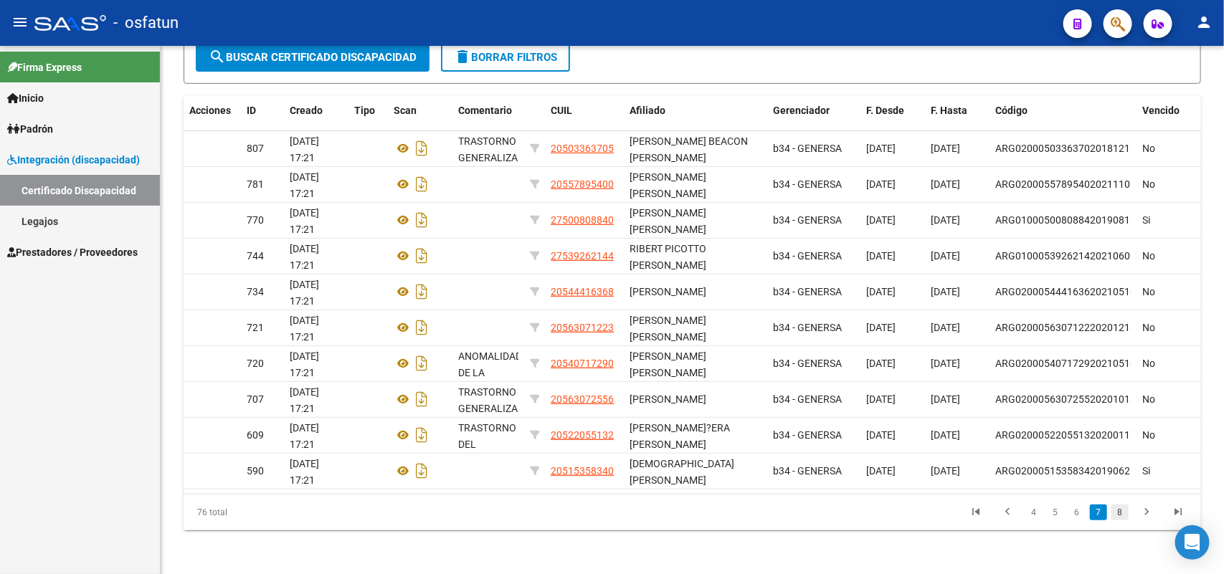
click at [1119, 510] on link "8" at bounding box center [1119, 513] width 17 height 16
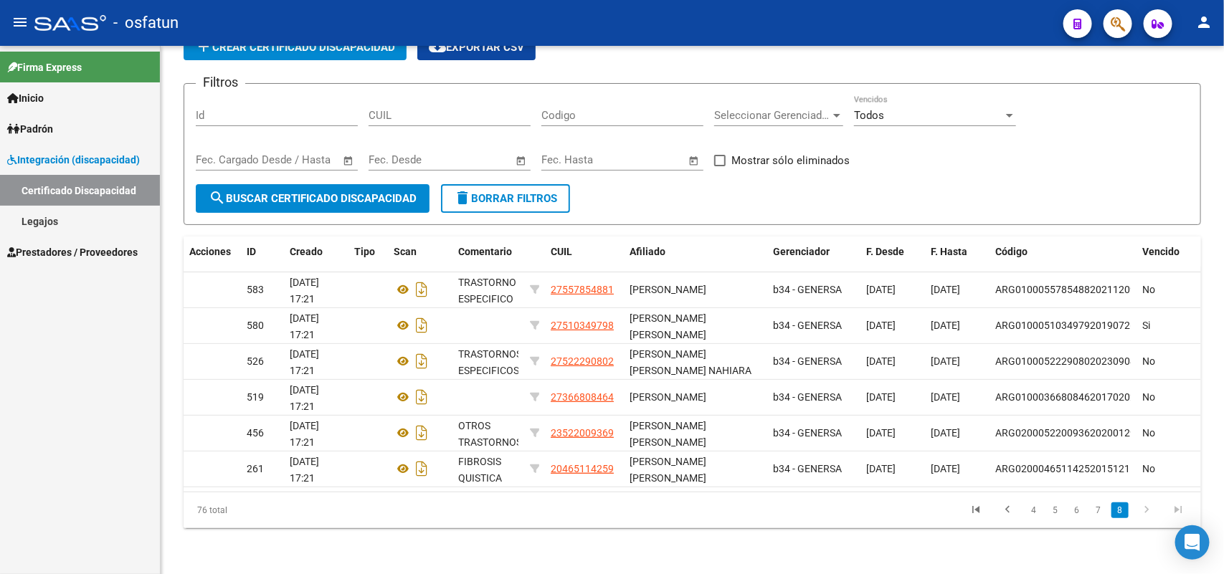
scroll to position [69, 0]
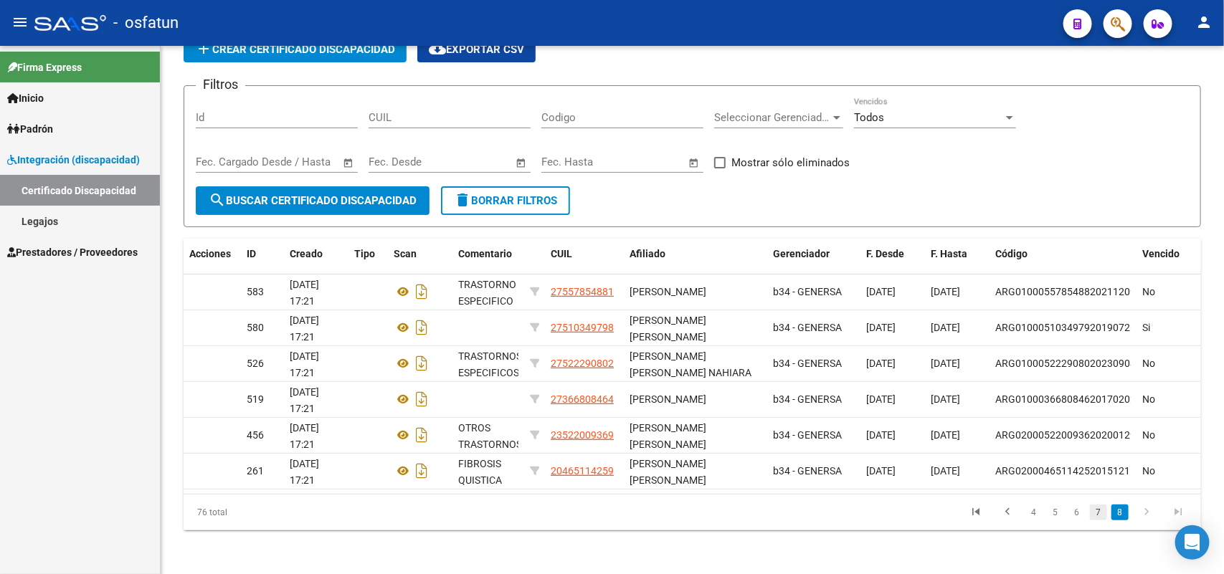
click at [1094, 513] on link "7" at bounding box center [1098, 513] width 17 height 16
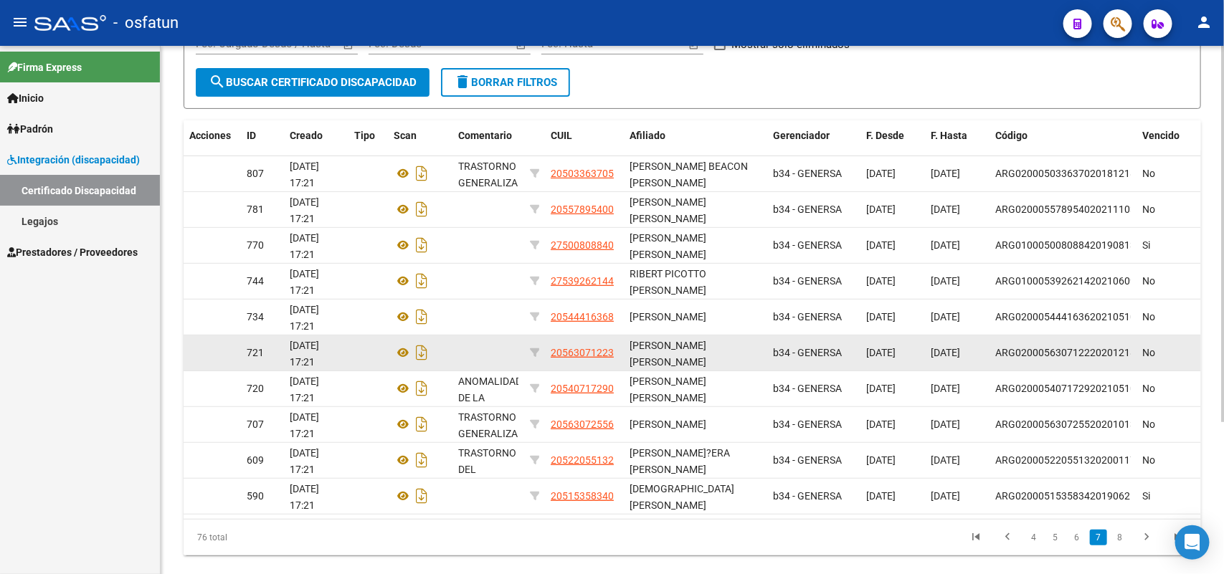
scroll to position [212, 0]
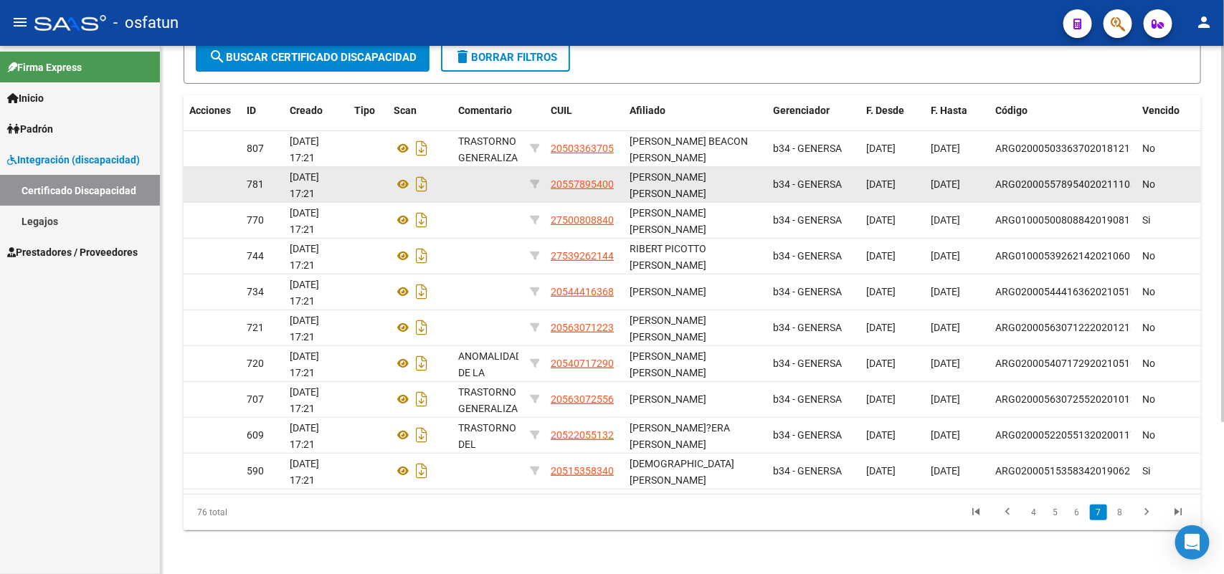
click at [209, 188] on datatable-body-cell at bounding box center [212, 184] width 57 height 35
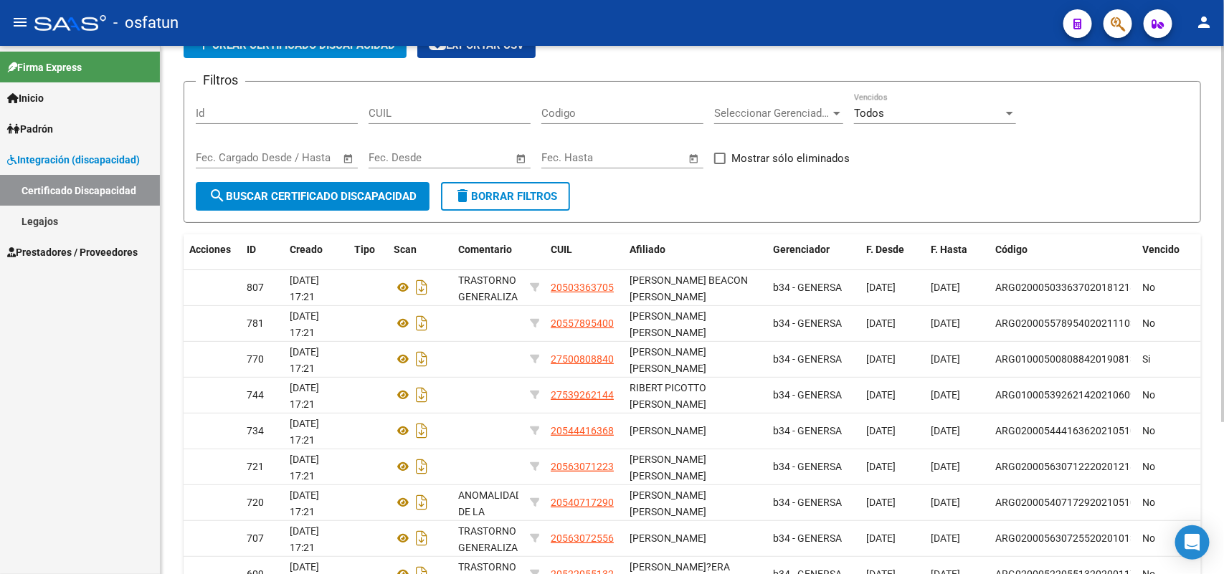
scroll to position [0, 0]
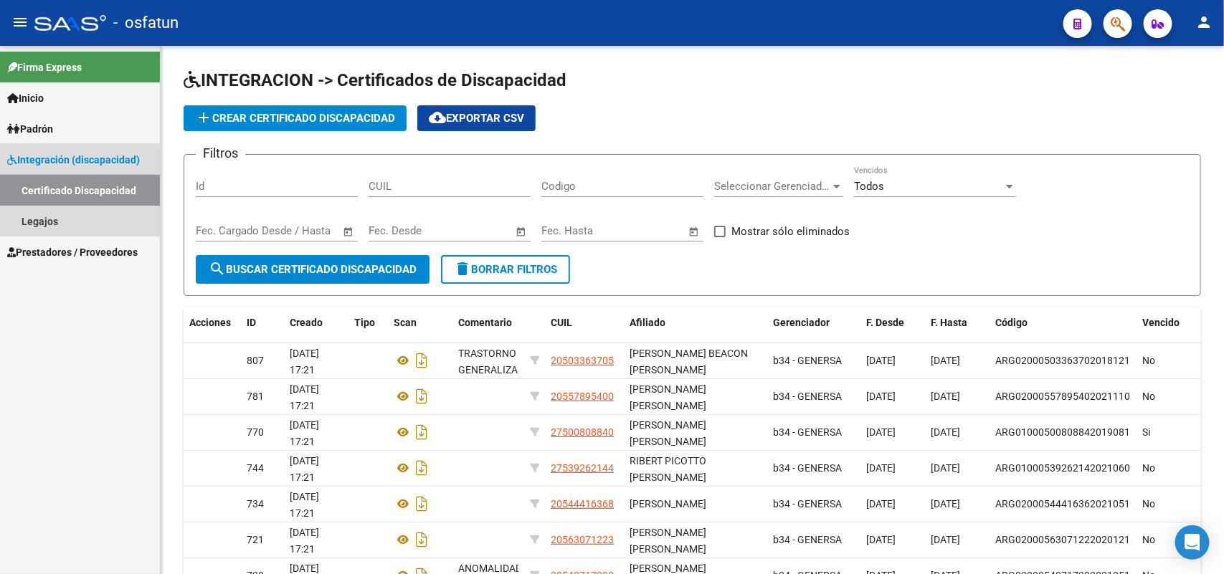
click at [51, 192] on link "Certificado Discapacidad" at bounding box center [80, 190] width 160 height 31
